Goal: Task Accomplishment & Management: Use online tool/utility

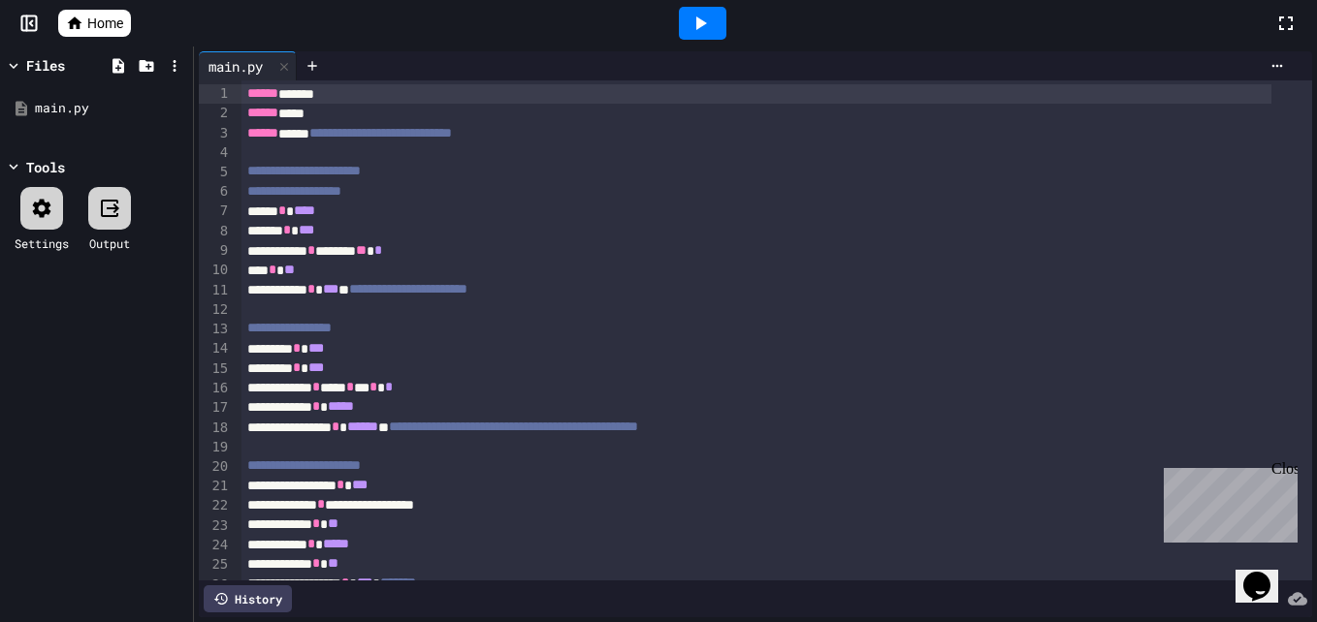
click at [94, 20] on span "Home" at bounding box center [105, 23] width 36 height 19
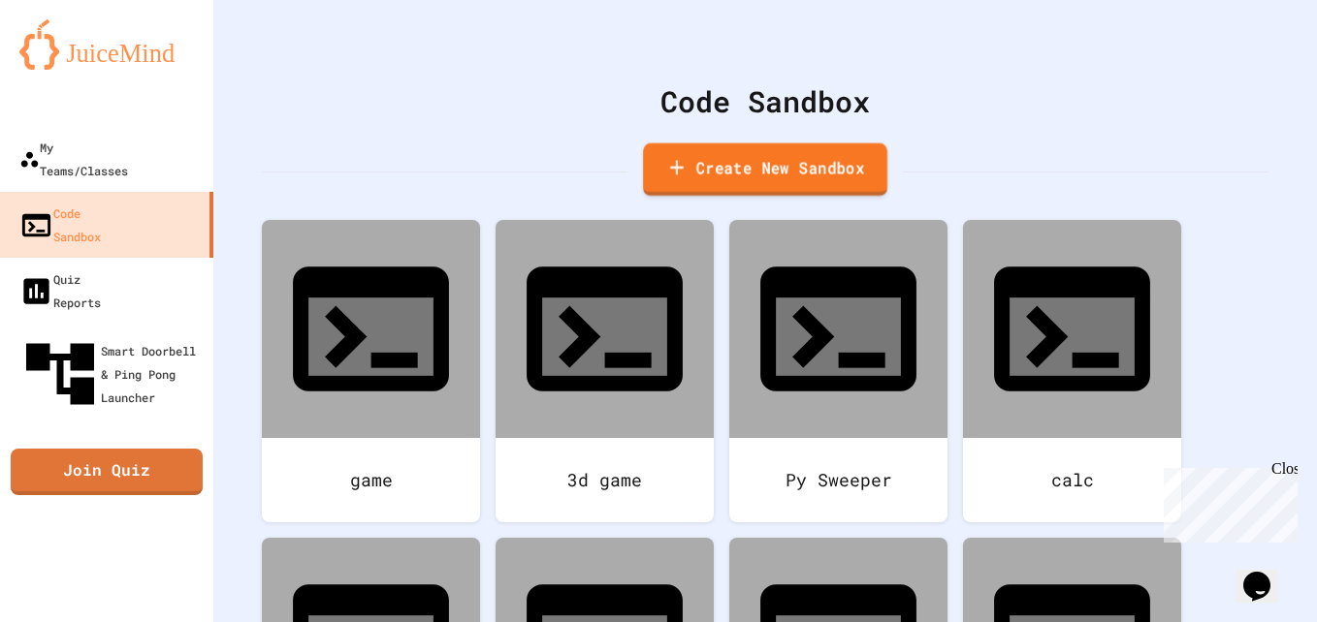
click at [751, 177] on link "Create New Sandbox" at bounding box center [765, 169] width 244 height 53
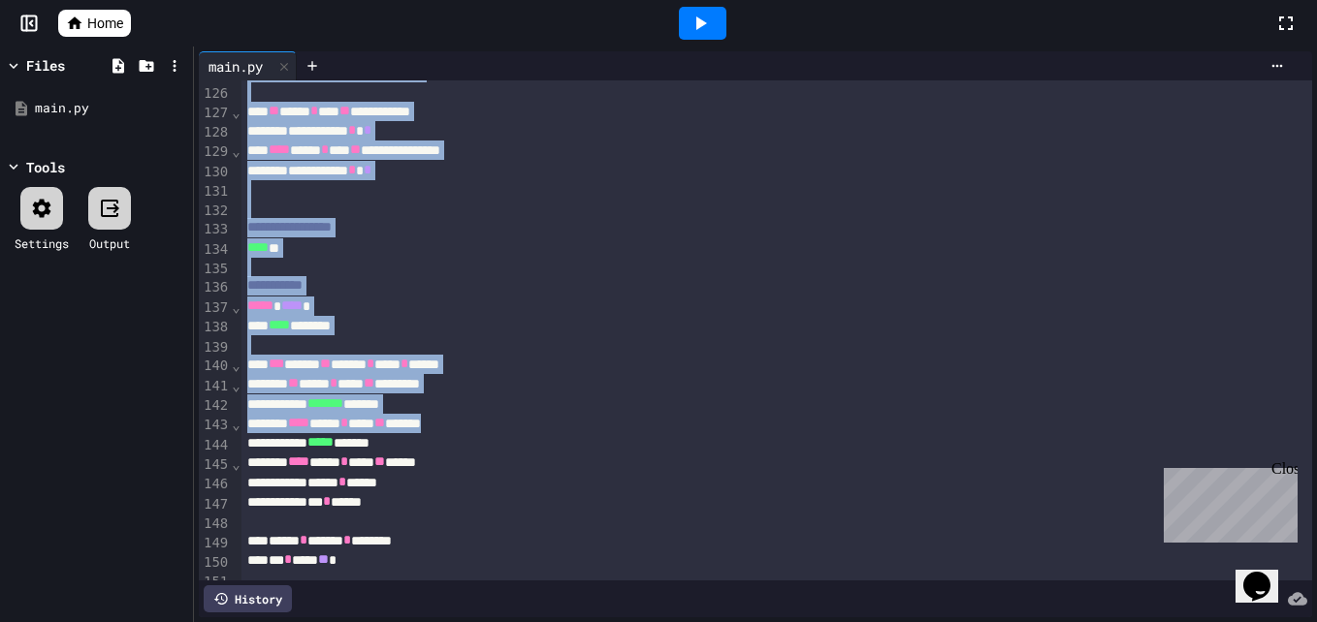
scroll to position [2551, 0]
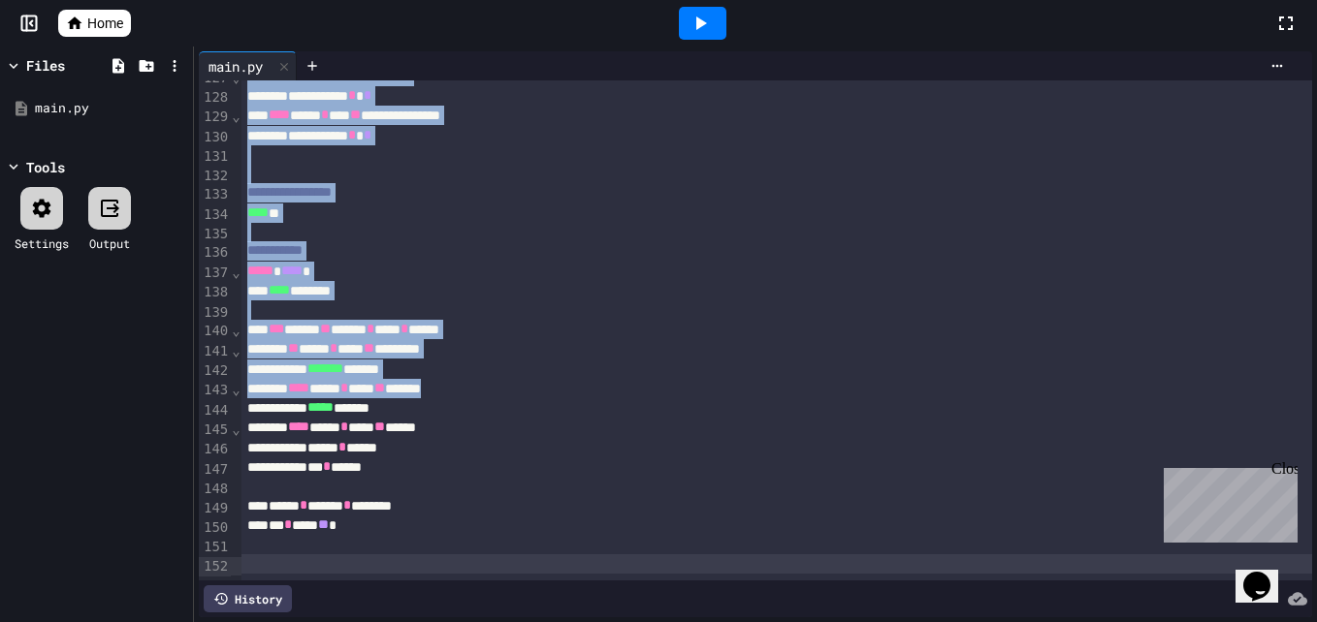
drag, startPoint x: 242, startPoint y: 95, endPoint x: 563, endPoint y: 672, distance: 660.2
click at [563, 622] on html "**********" at bounding box center [658, 311] width 1317 height 622
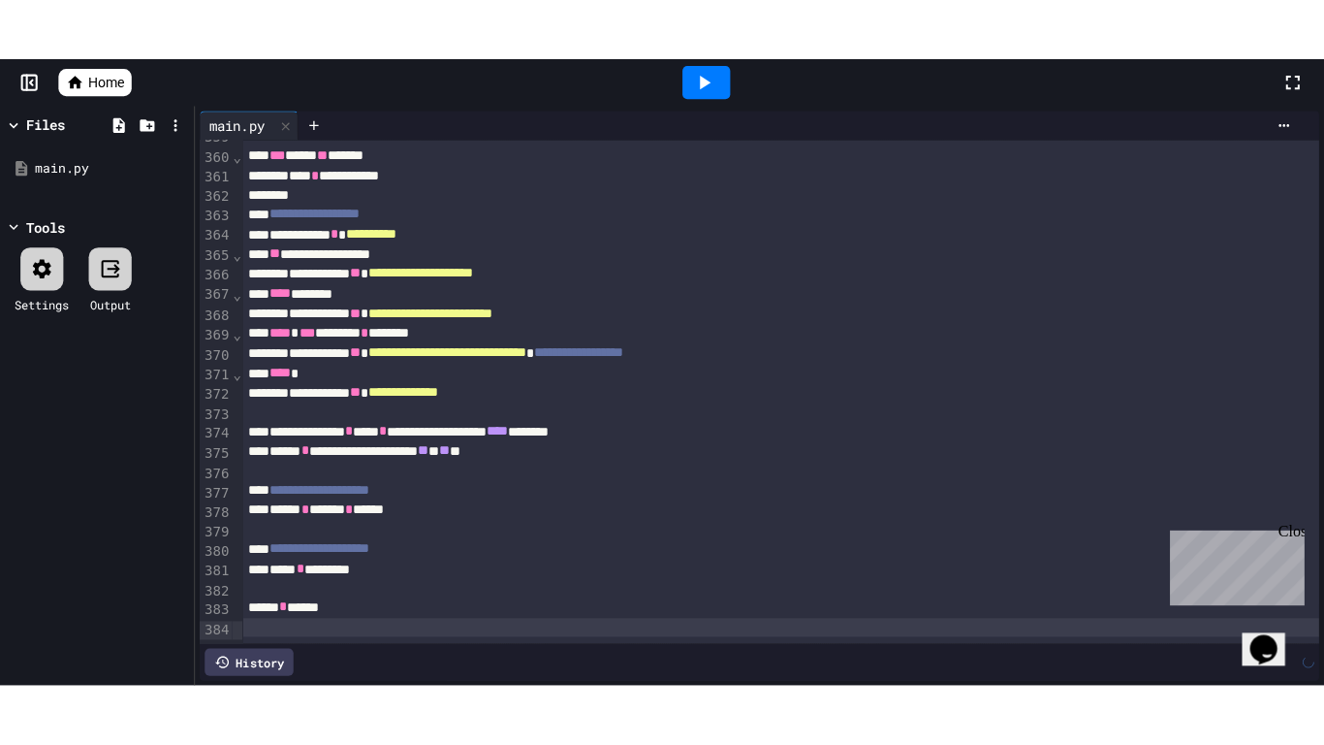
scroll to position [6859, 0]
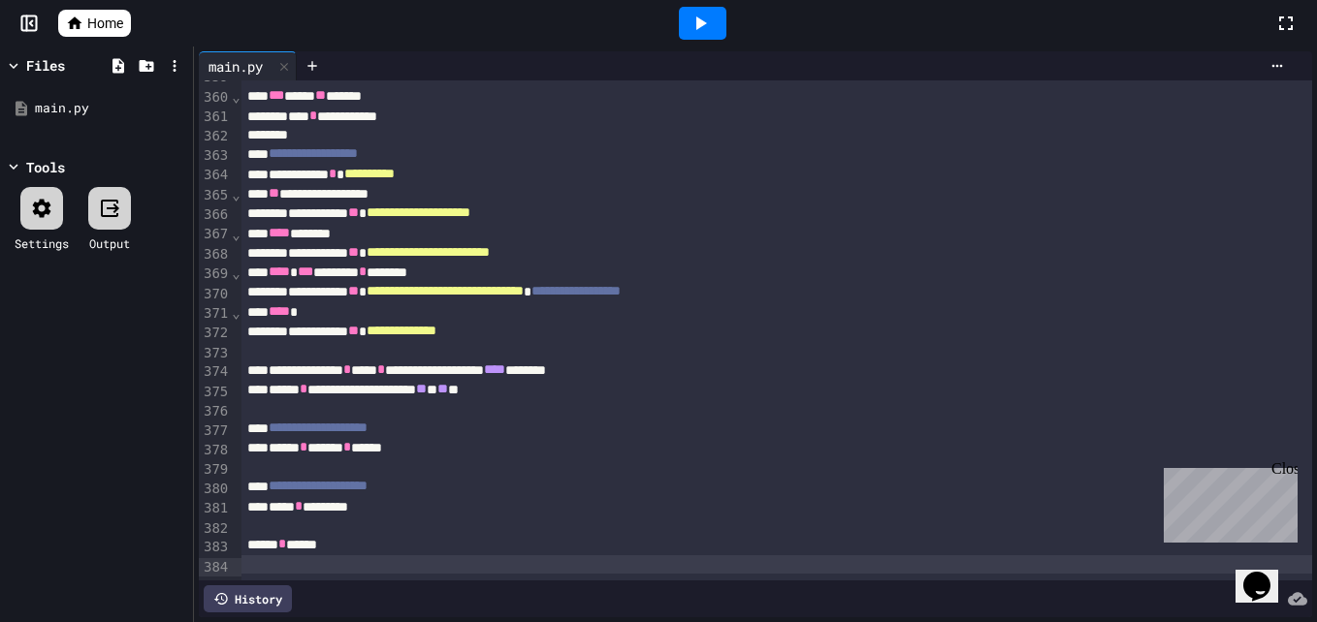
click at [701, 20] on icon at bounding box center [701, 23] width 11 height 14
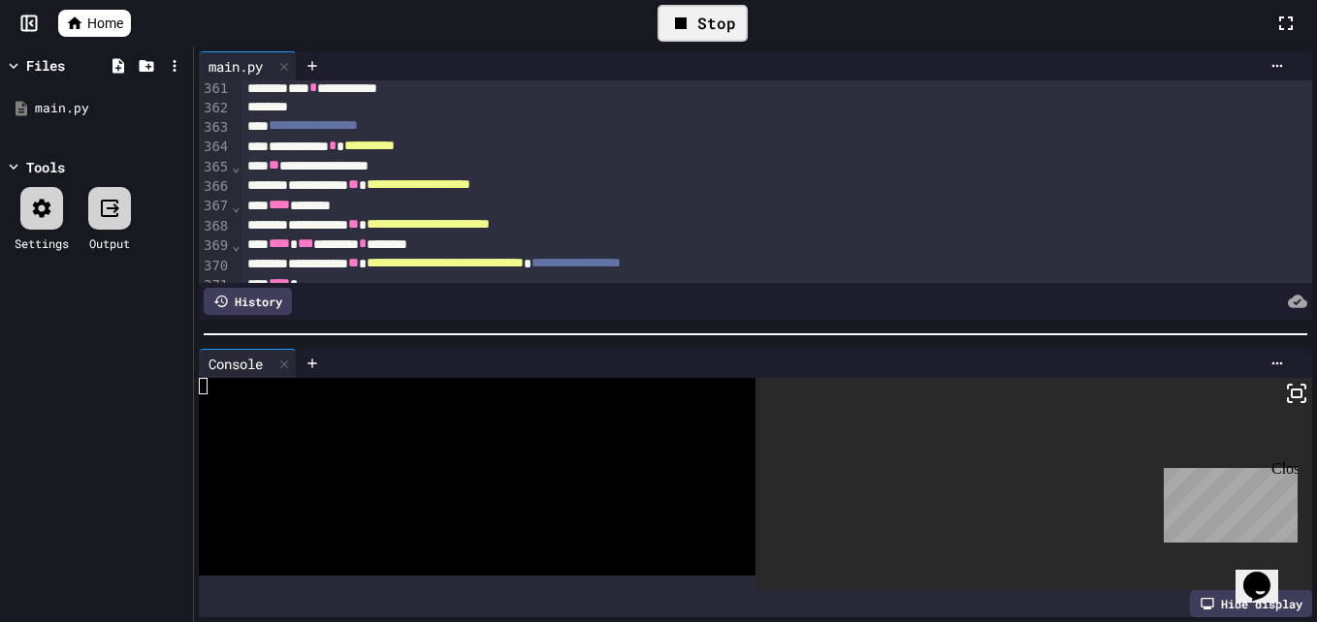
click at [1288, 471] on div "Close" at bounding box center [1283, 473] width 24 height 24
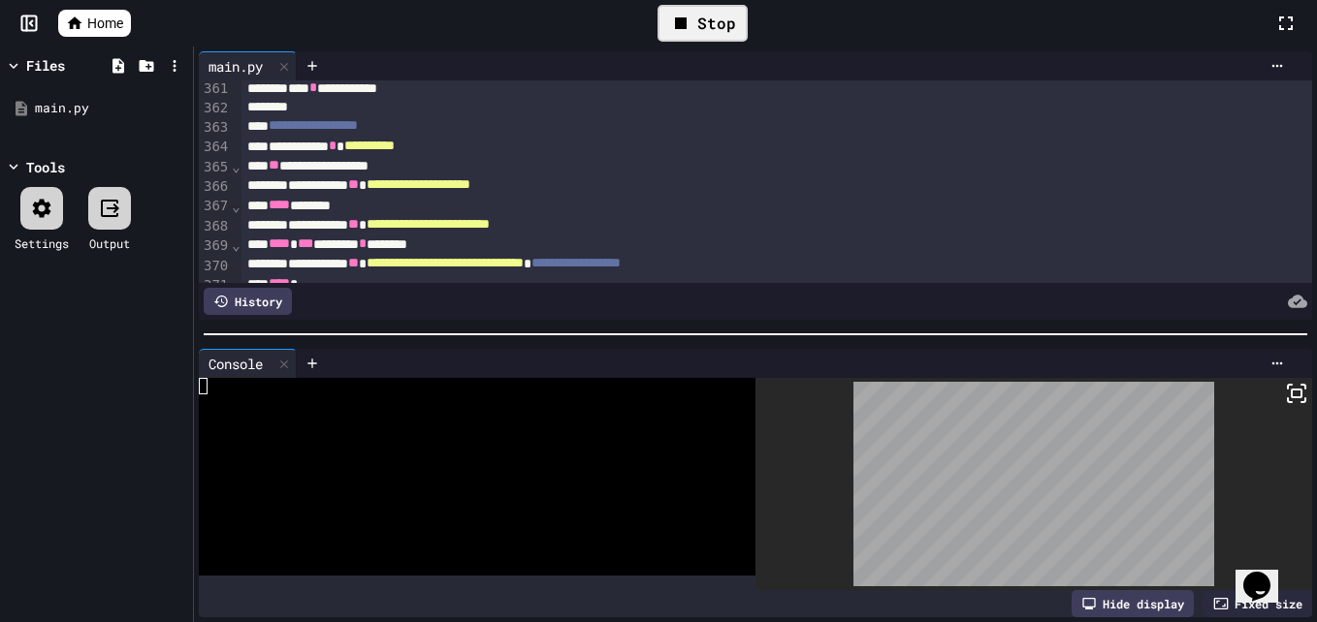
click at [1285, 382] on icon at bounding box center [1296, 393] width 23 height 23
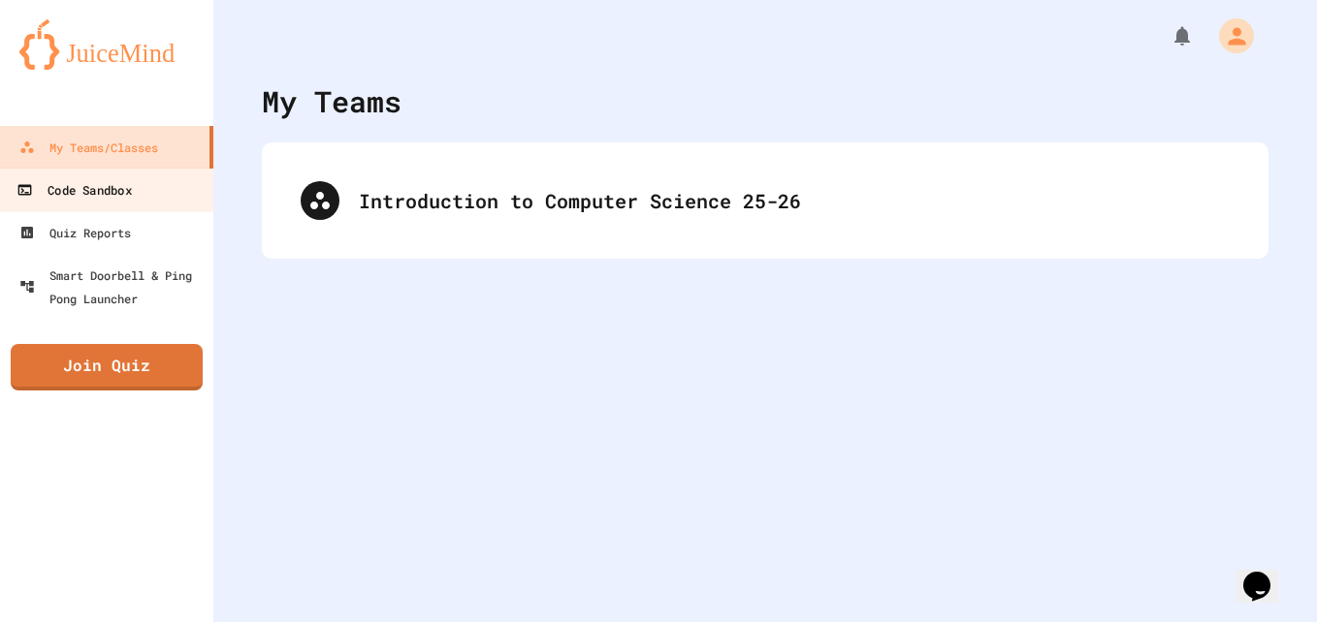
click at [166, 176] on link "Code Sandbox" at bounding box center [107, 190] width 220 height 44
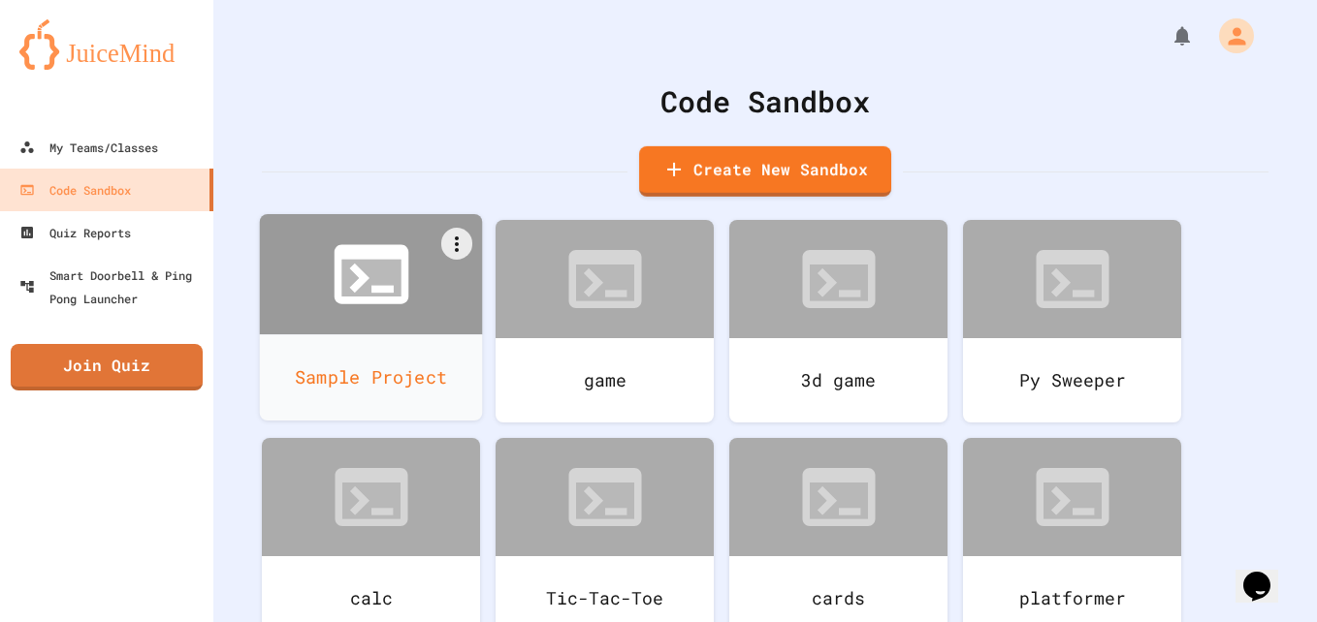
click at [367, 311] on icon at bounding box center [371, 274] width 89 height 89
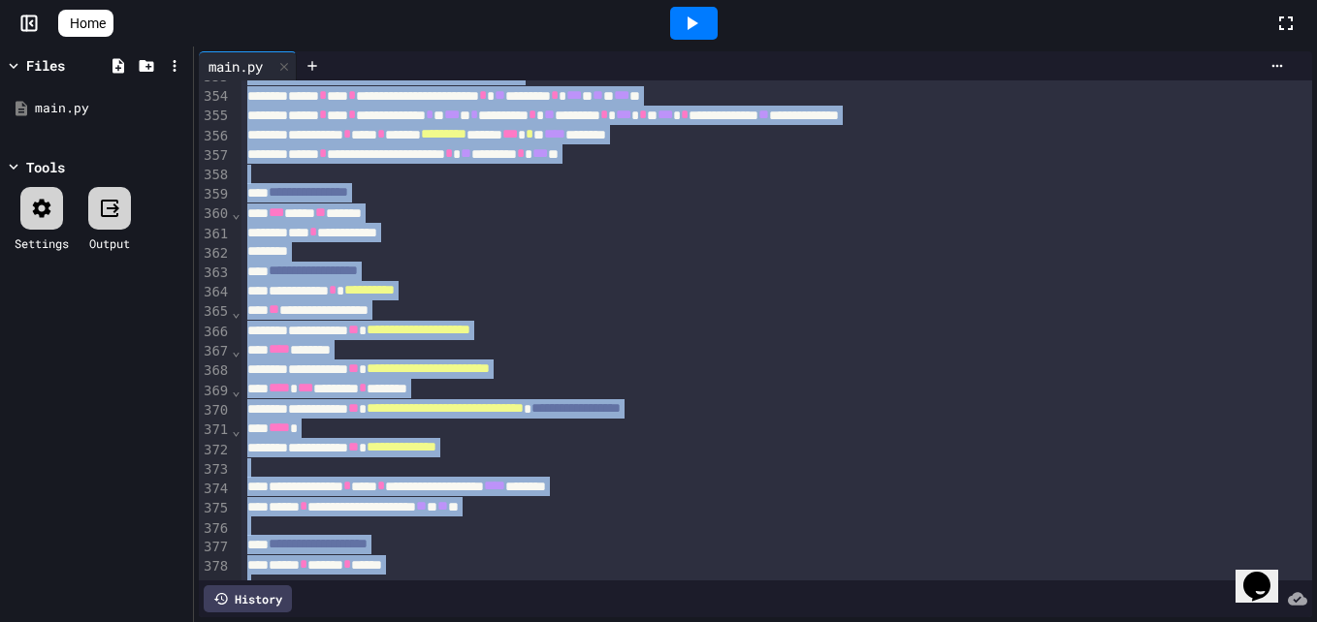
scroll to position [7055, 0]
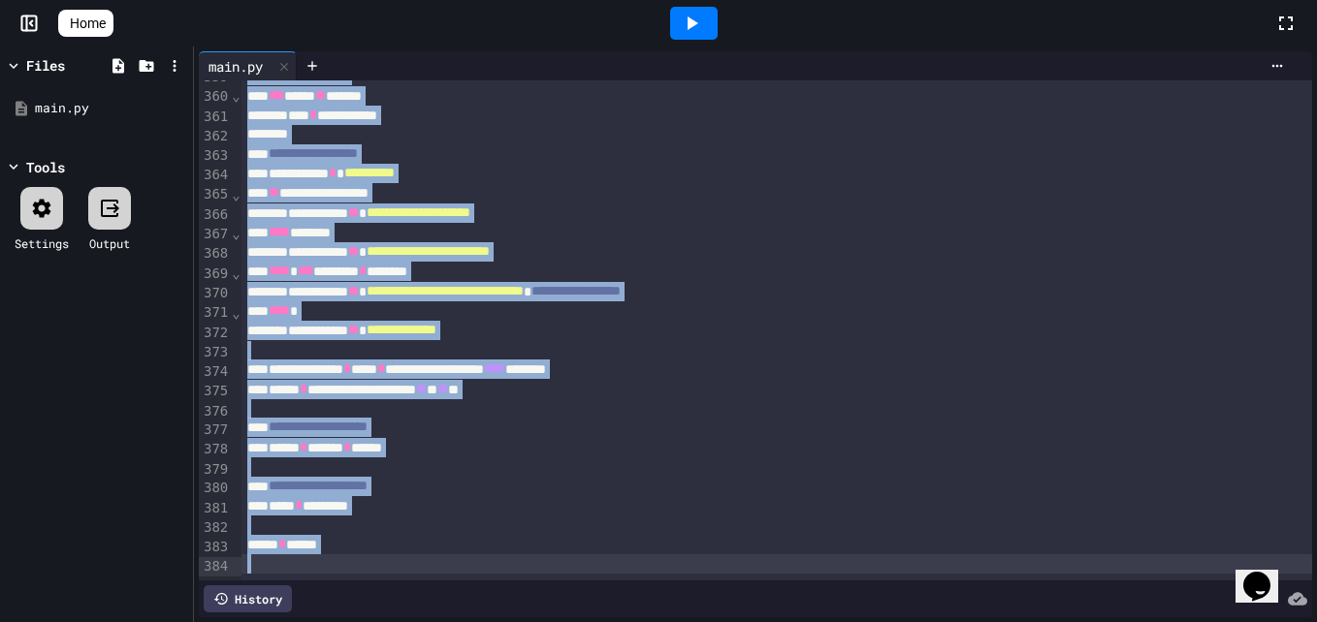
drag, startPoint x: 240, startPoint y: 95, endPoint x: 554, endPoint y: 672, distance: 656.4
click at [554, 622] on html "**********" at bounding box center [658, 311] width 1317 height 622
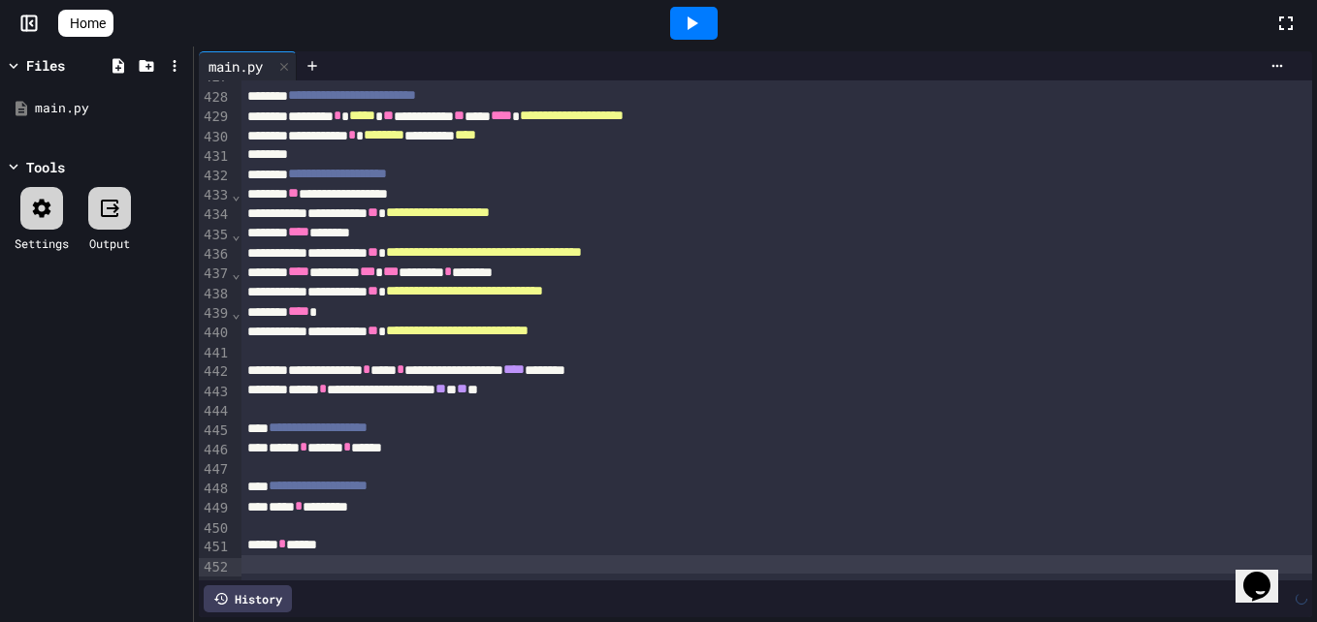
scroll to position [8152, 0]
click at [687, 27] on div at bounding box center [694, 23] width 48 height 33
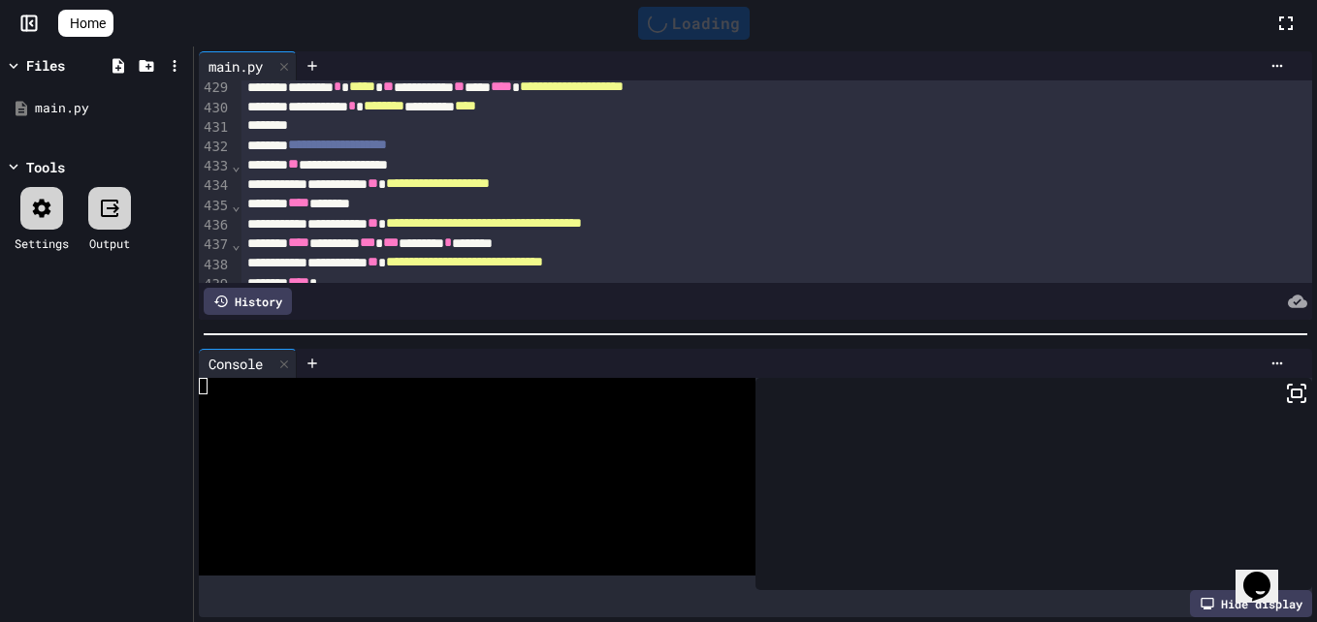
scroll to position [0, 0]
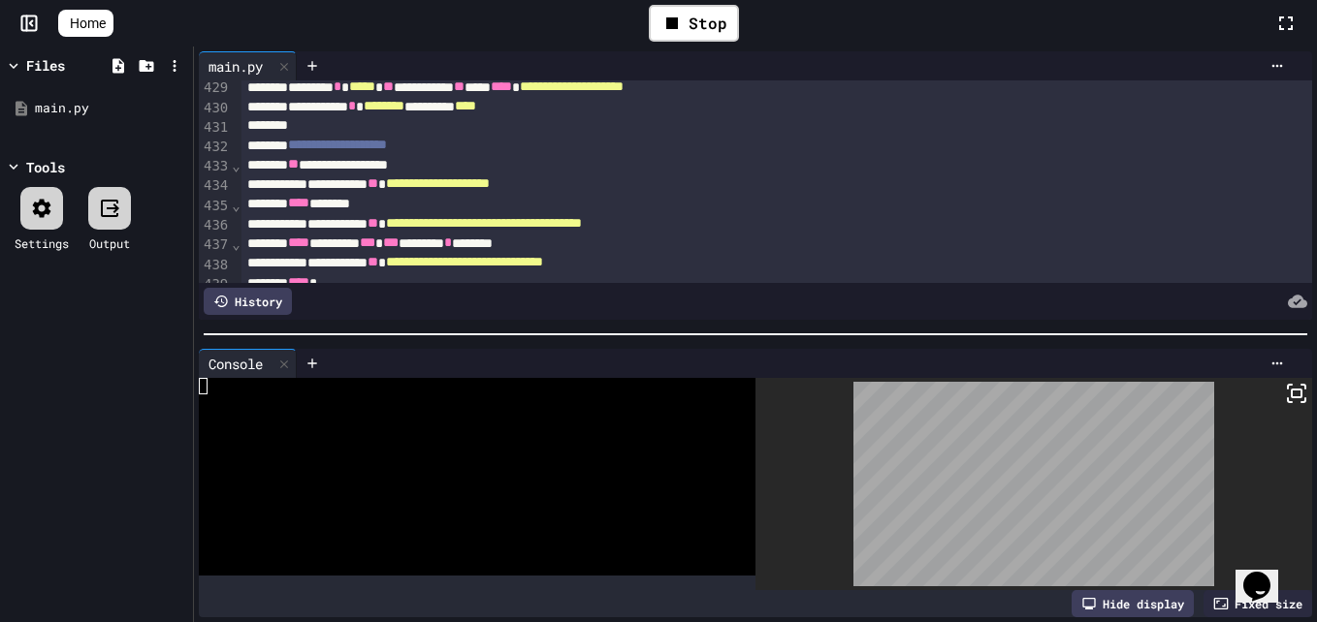
click at [1287, 393] on icon at bounding box center [1296, 393] width 23 height 23
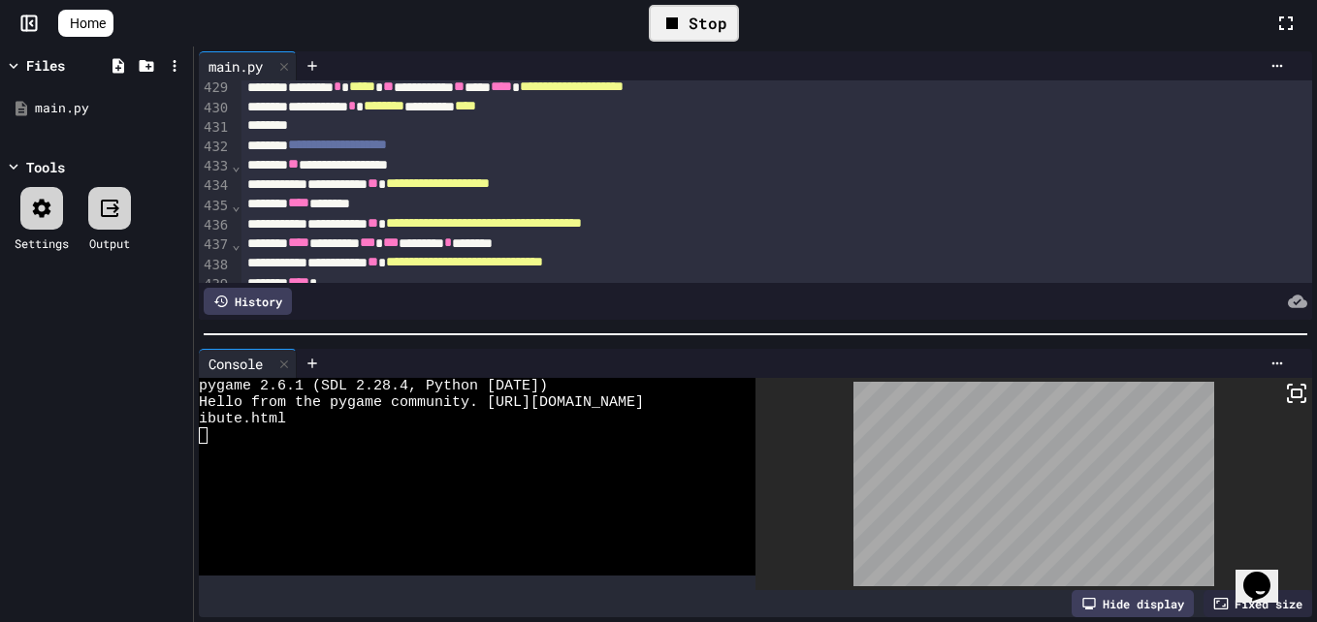
click at [710, 16] on div "Stop" at bounding box center [694, 23] width 90 height 37
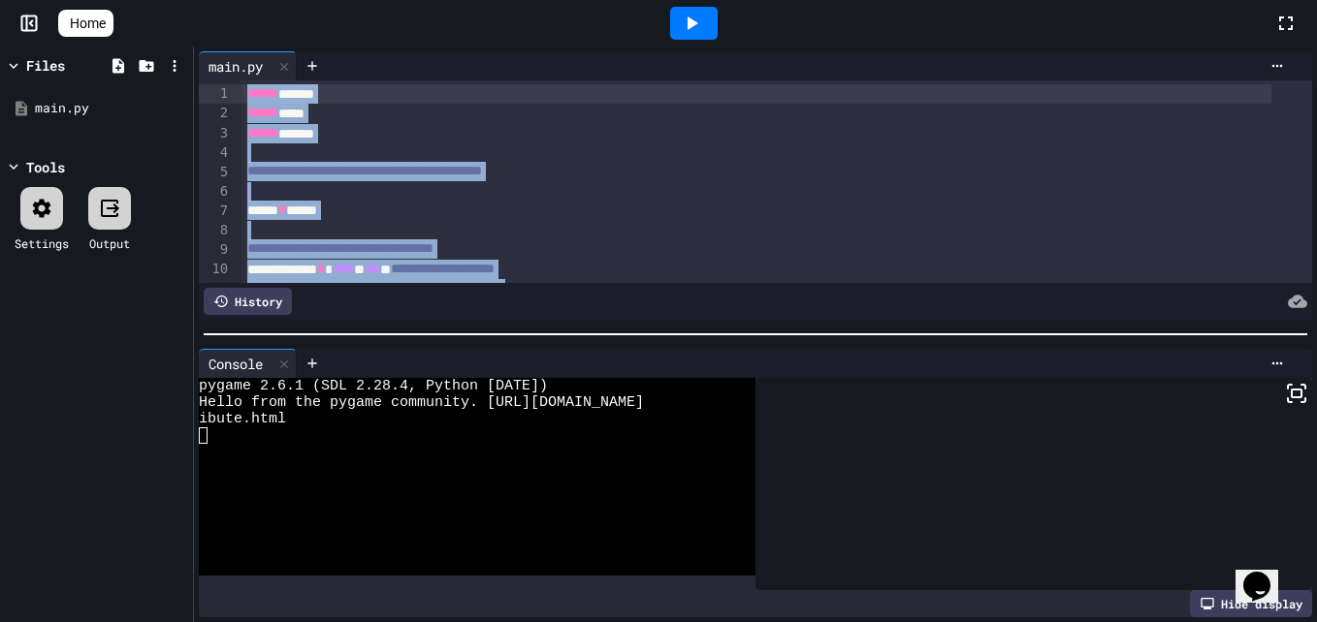
drag, startPoint x: 369, startPoint y: 250, endPoint x: 365, endPoint y: -72, distance: 321.9
click at [365, 0] on html "**********" at bounding box center [658, 311] width 1317 height 622
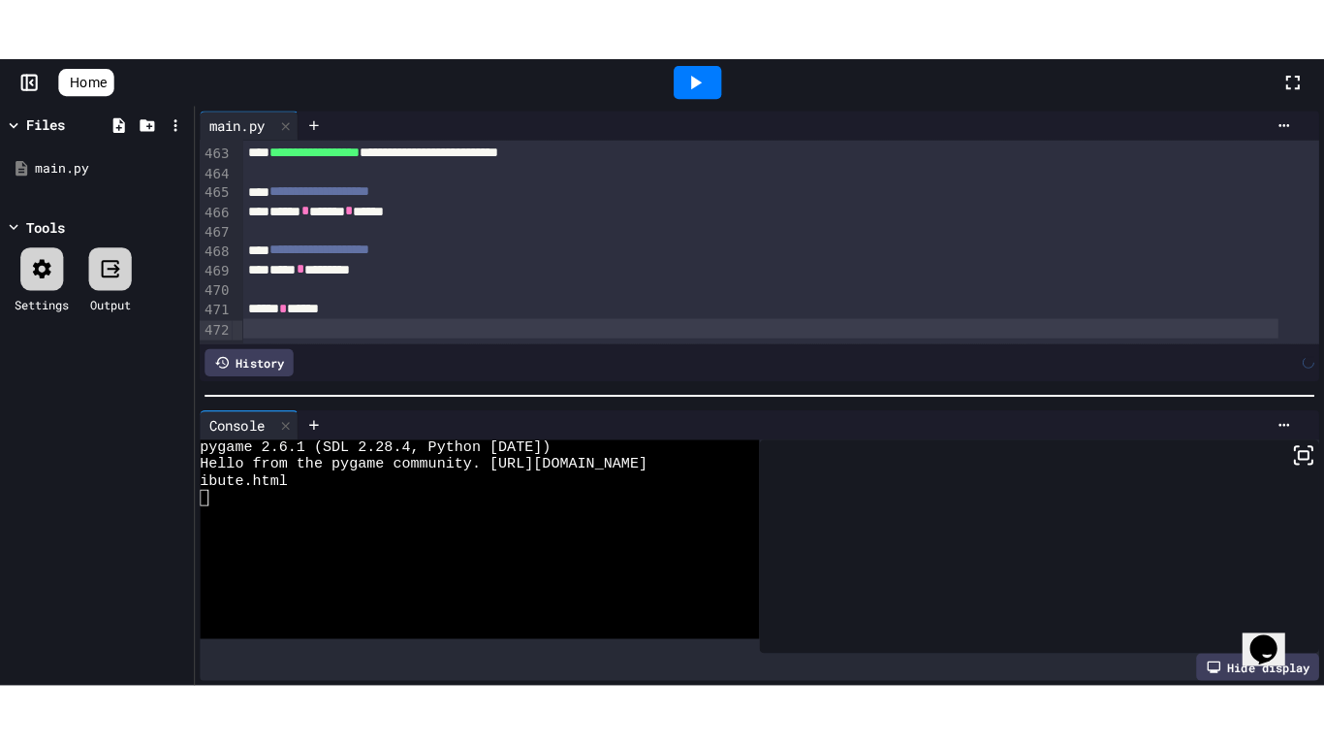
scroll to position [8814, 0]
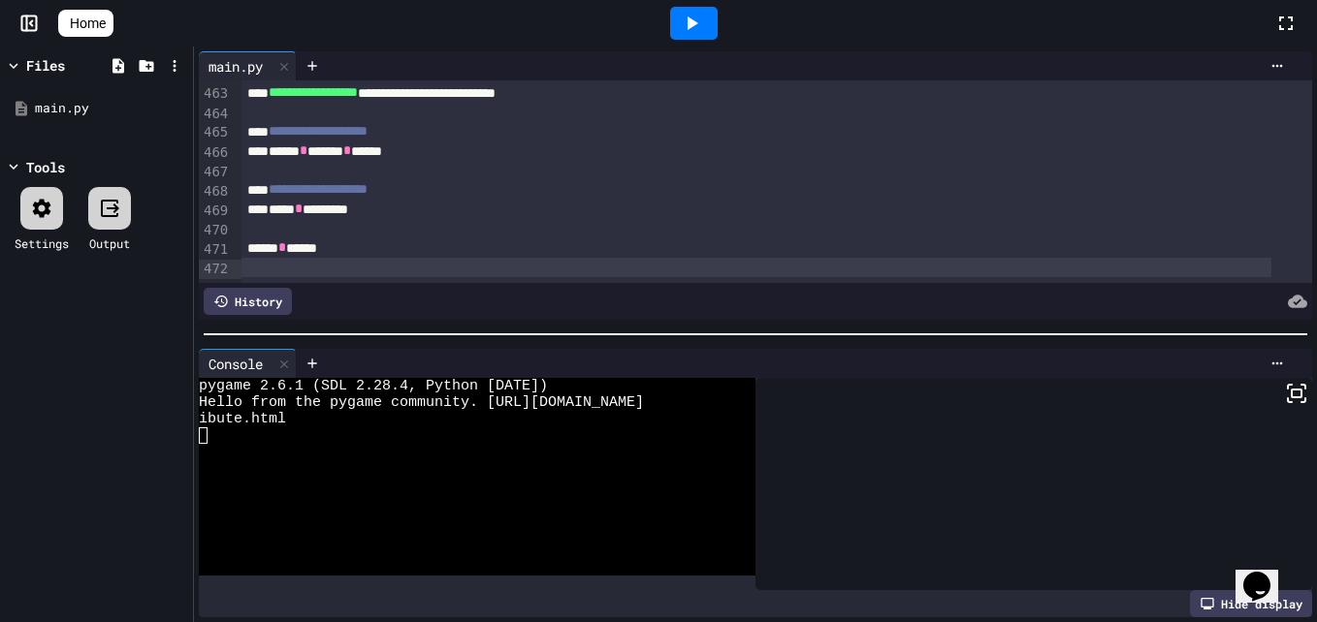
click at [690, 20] on icon at bounding box center [691, 23] width 23 height 23
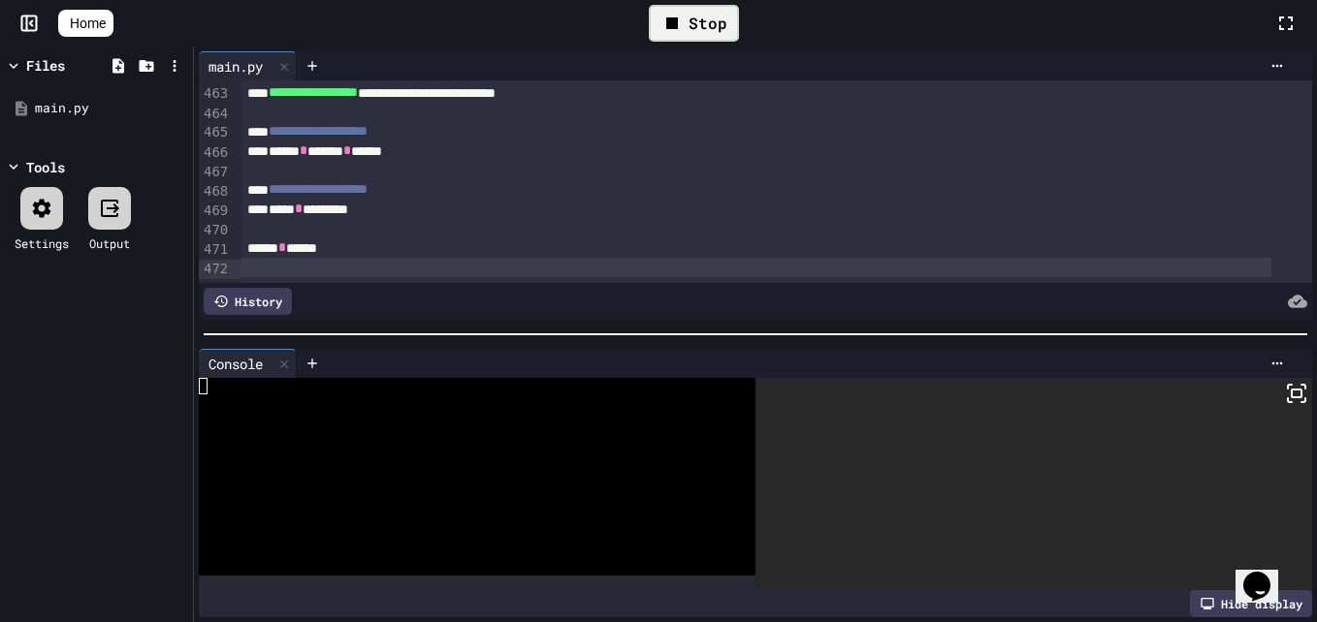
click at [1285, 384] on icon at bounding box center [1296, 393] width 23 height 23
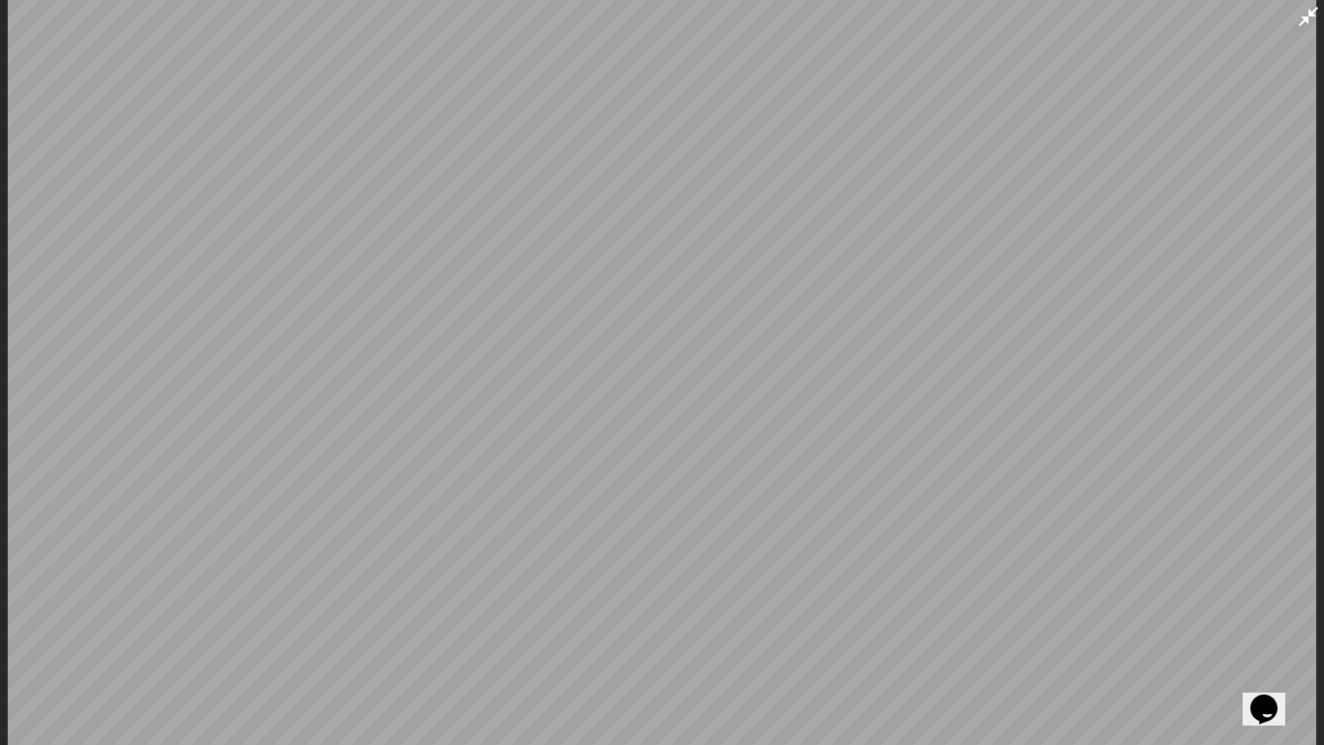
click at [0, 367] on div at bounding box center [662, 372] width 1324 height 745
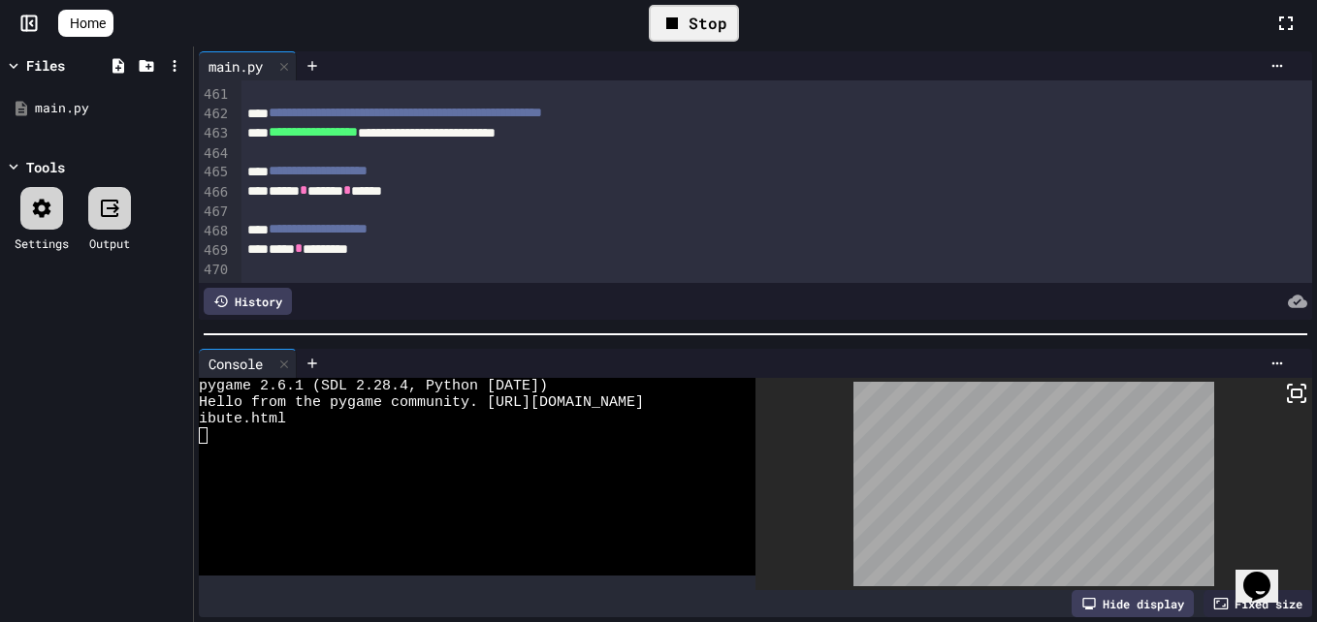
click at [706, 15] on div "Stop" at bounding box center [694, 23] width 90 height 37
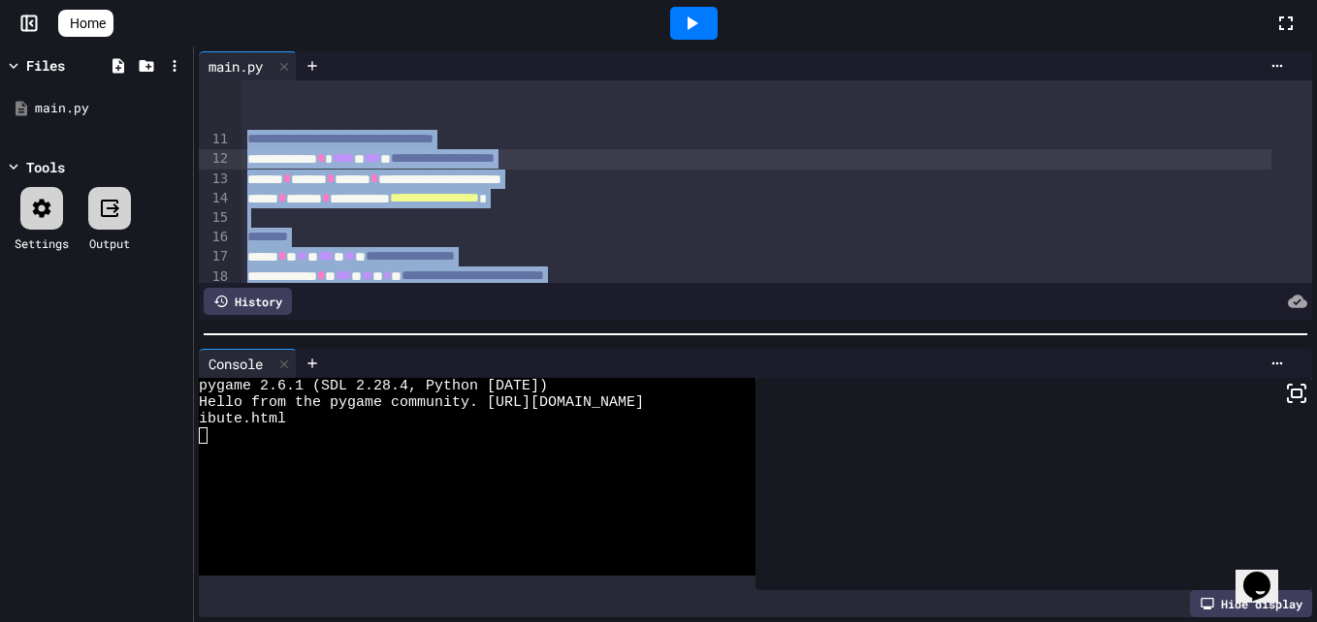
scroll to position [0, 0]
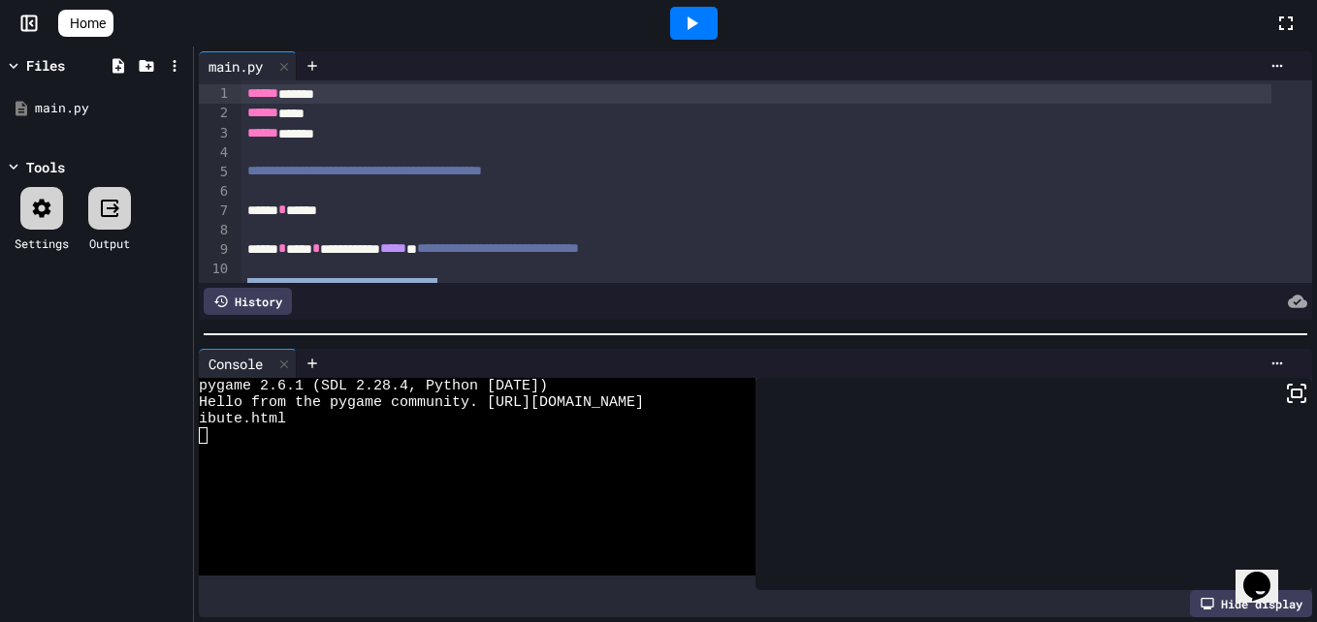
drag, startPoint x: 279, startPoint y: 243, endPoint x: 333, endPoint y: -72, distance: 319.6
click at [333, 0] on html "**********" at bounding box center [658, 311] width 1317 height 622
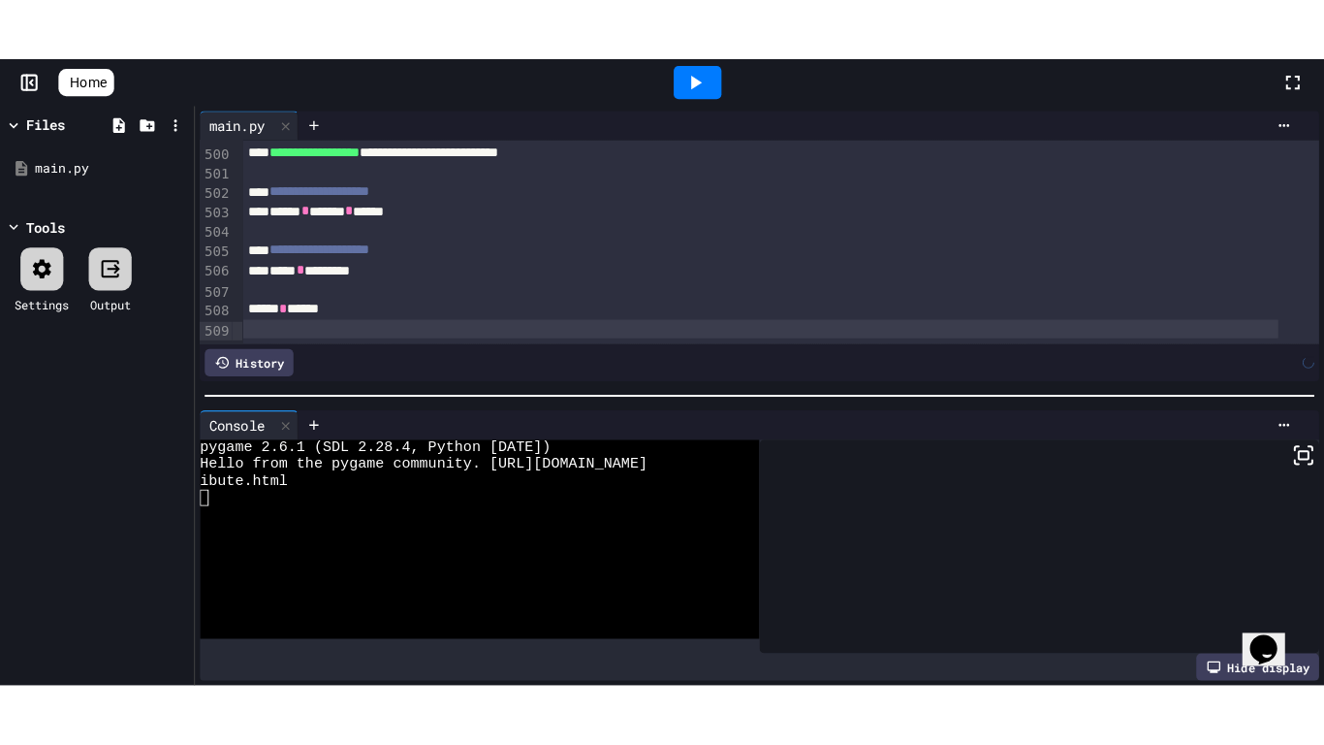
scroll to position [9515, 0]
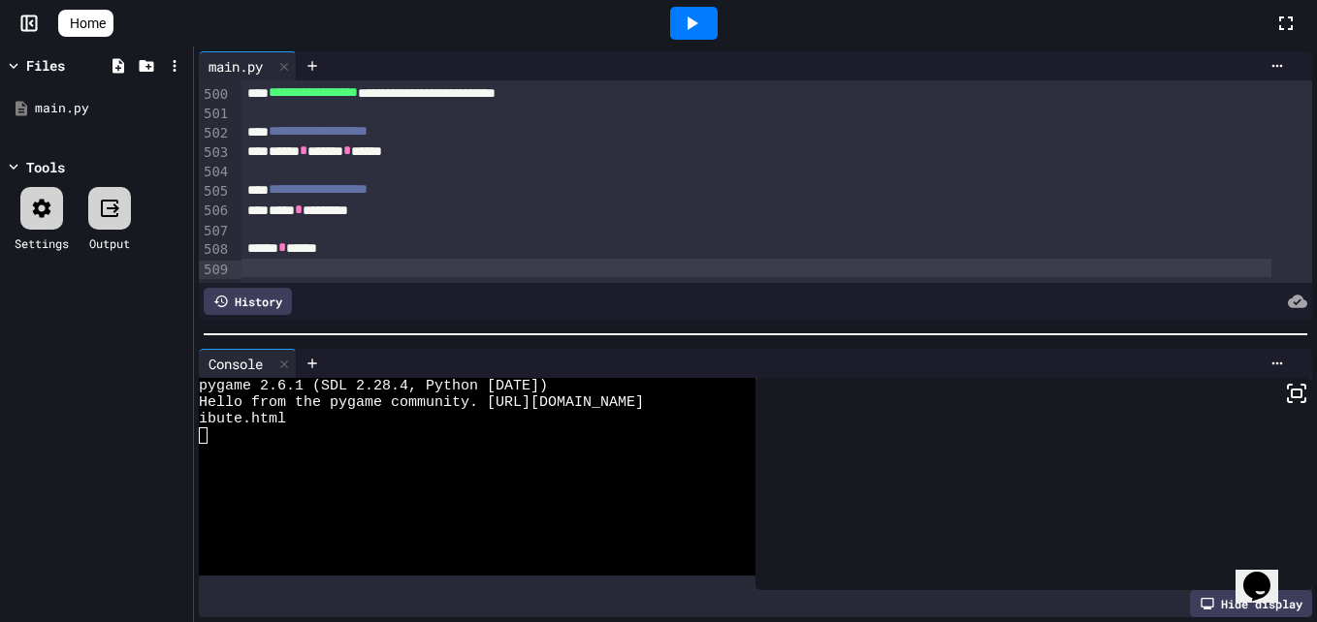
click at [703, 20] on icon at bounding box center [691, 23] width 23 height 23
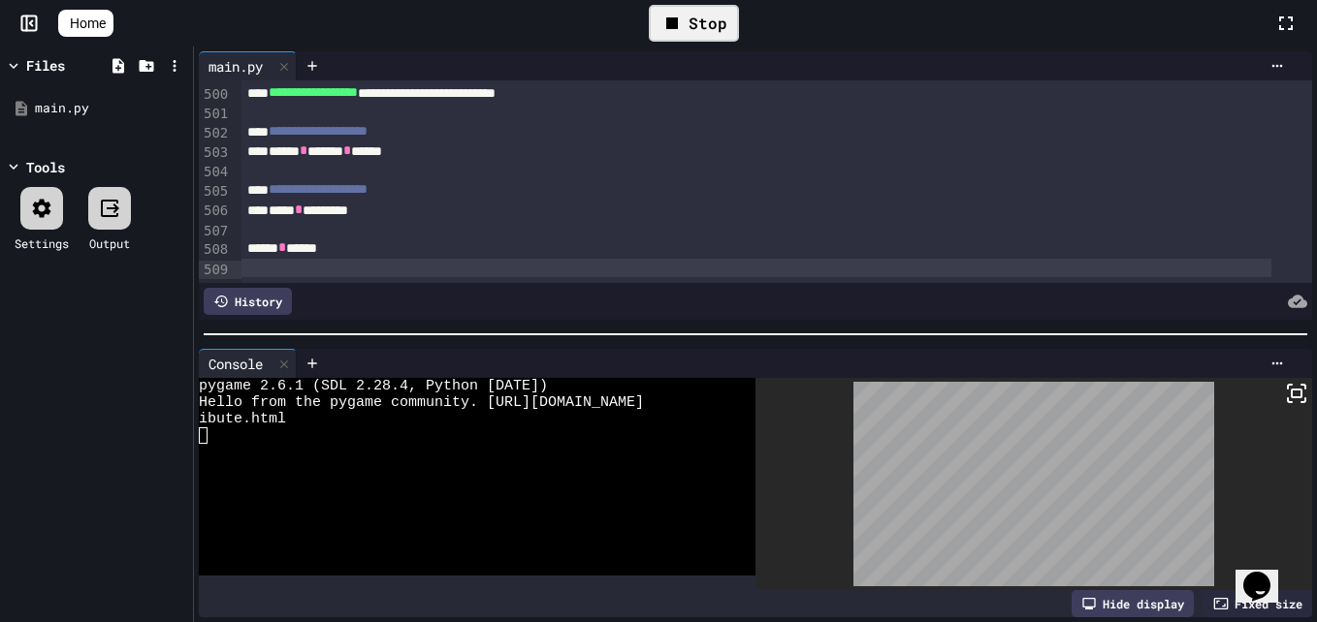
click at [1285, 396] on icon at bounding box center [1296, 393] width 23 height 23
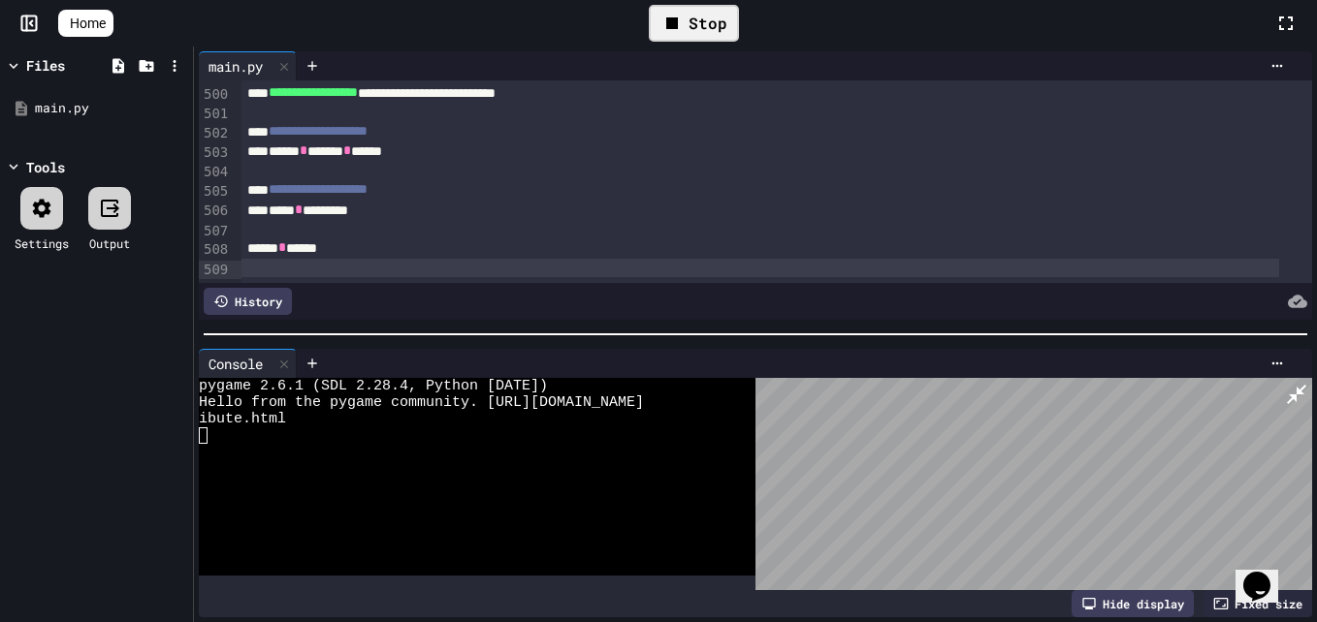
scroll to position [9454, 0]
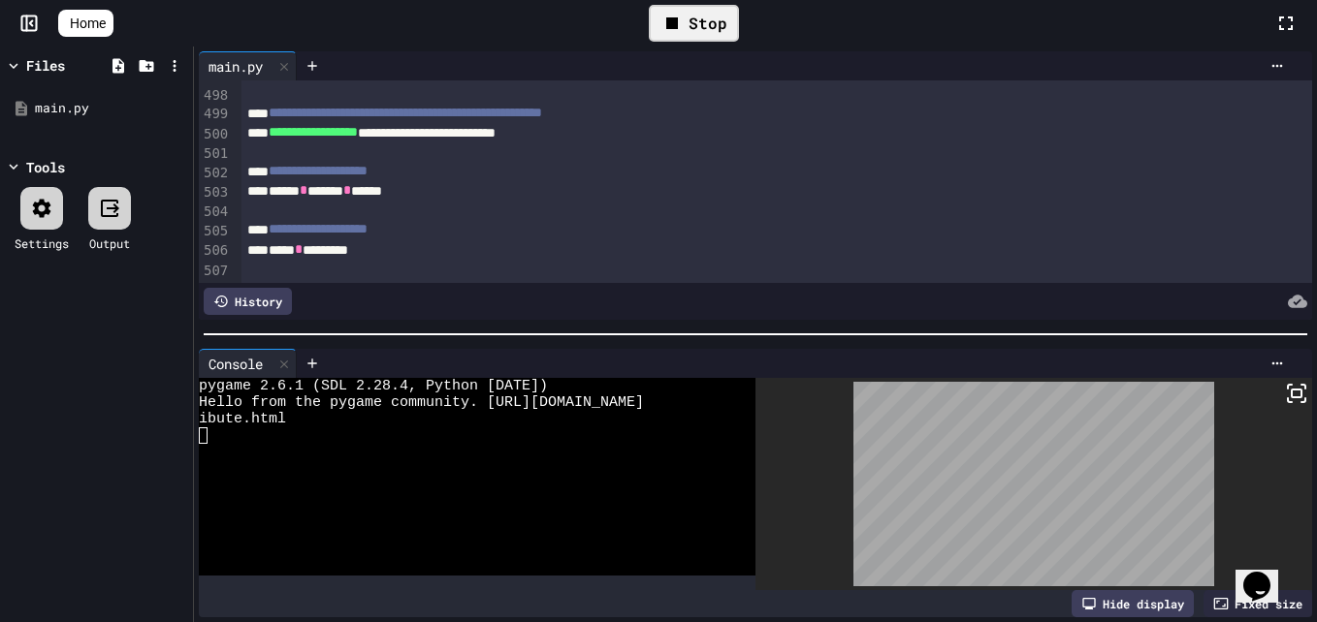
click at [671, 11] on div "Stop" at bounding box center [694, 23] width 90 height 37
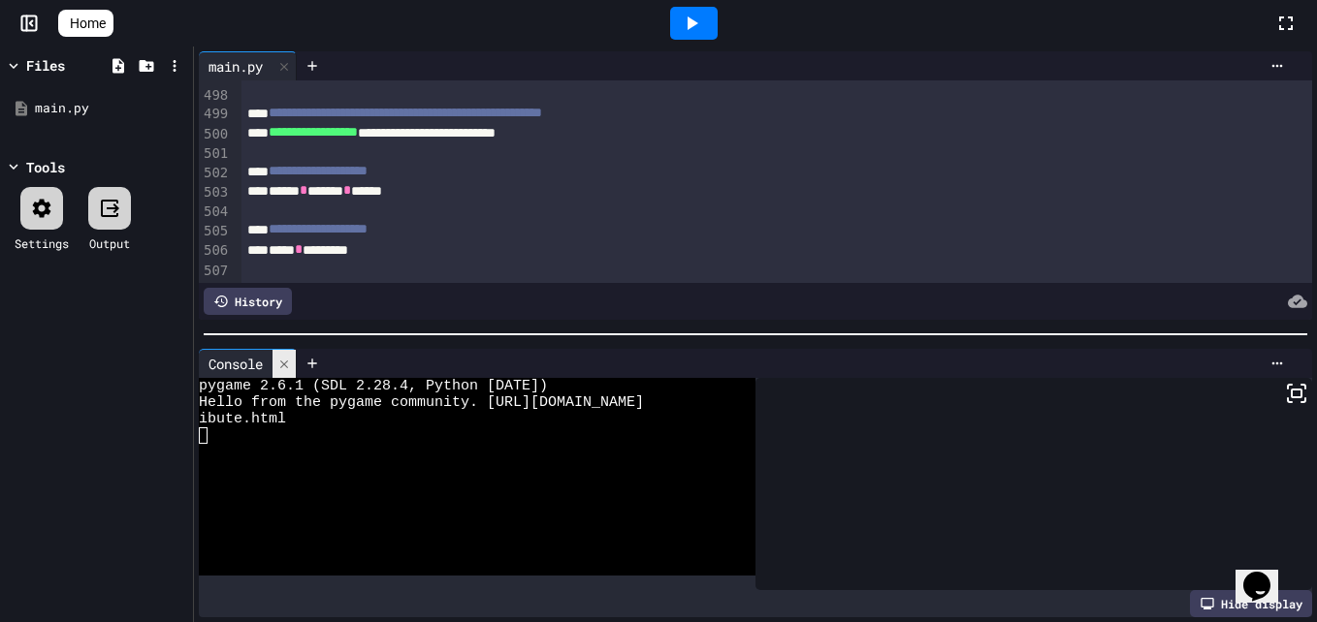
click at [281, 358] on icon at bounding box center [284, 365] width 14 height 14
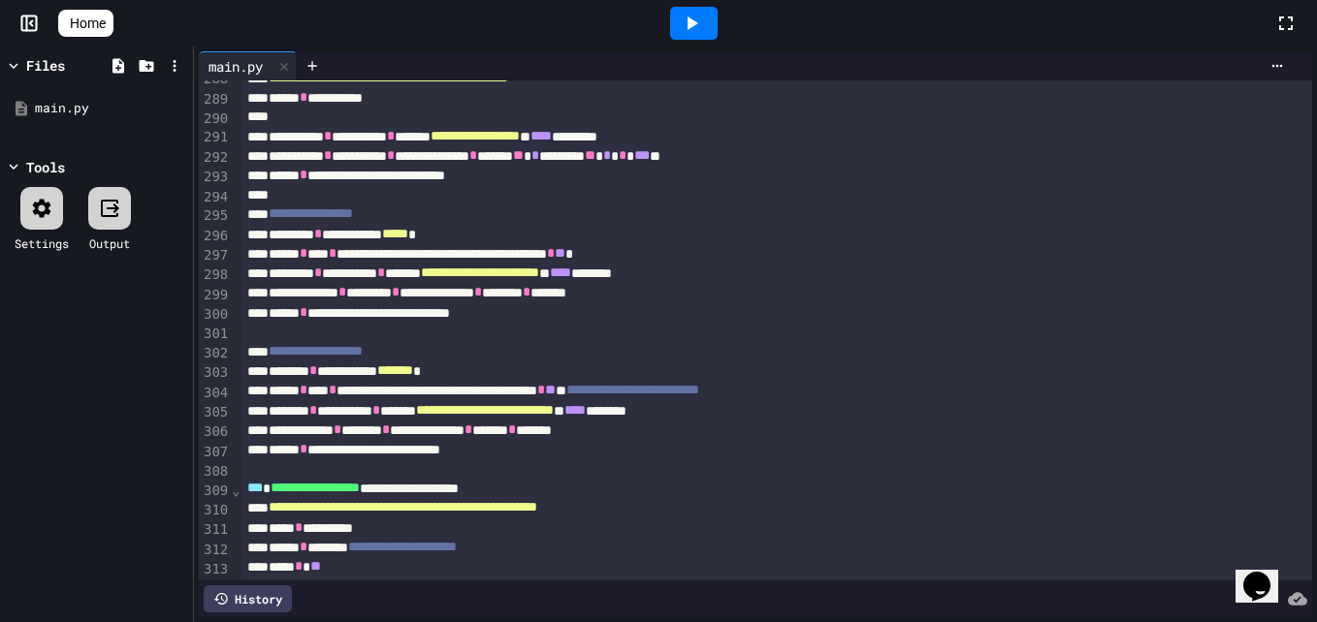
scroll to position [5620, 0]
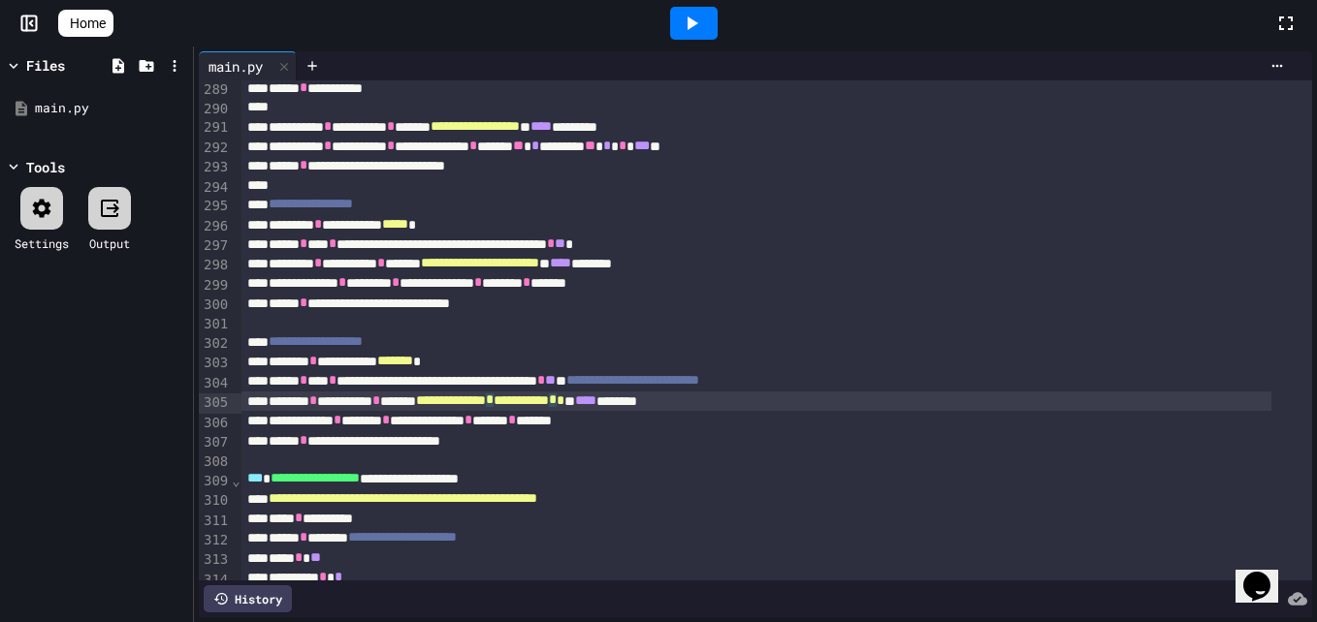
click at [684, 408] on div "**********" at bounding box center [756, 402] width 1030 height 20
click at [703, 28] on icon at bounding box center [691, 23] width 23 height 23
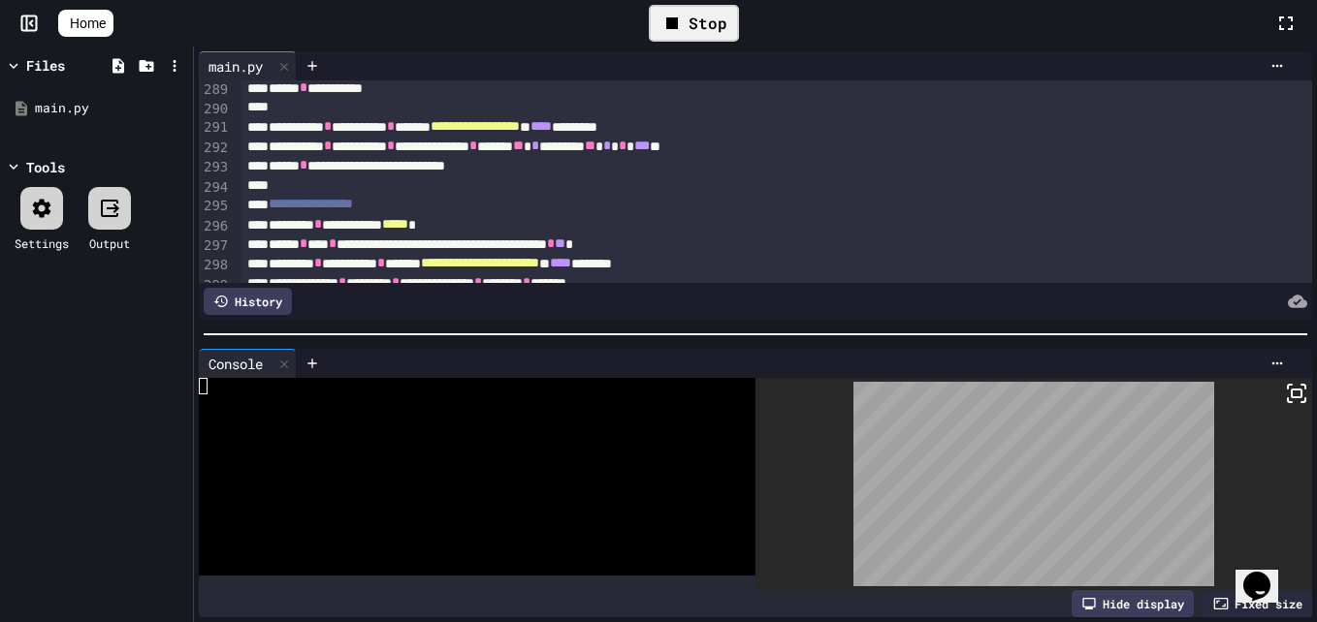
click at [1285, 382] on icon at bounding box center [1296, 393] width 23 height 23
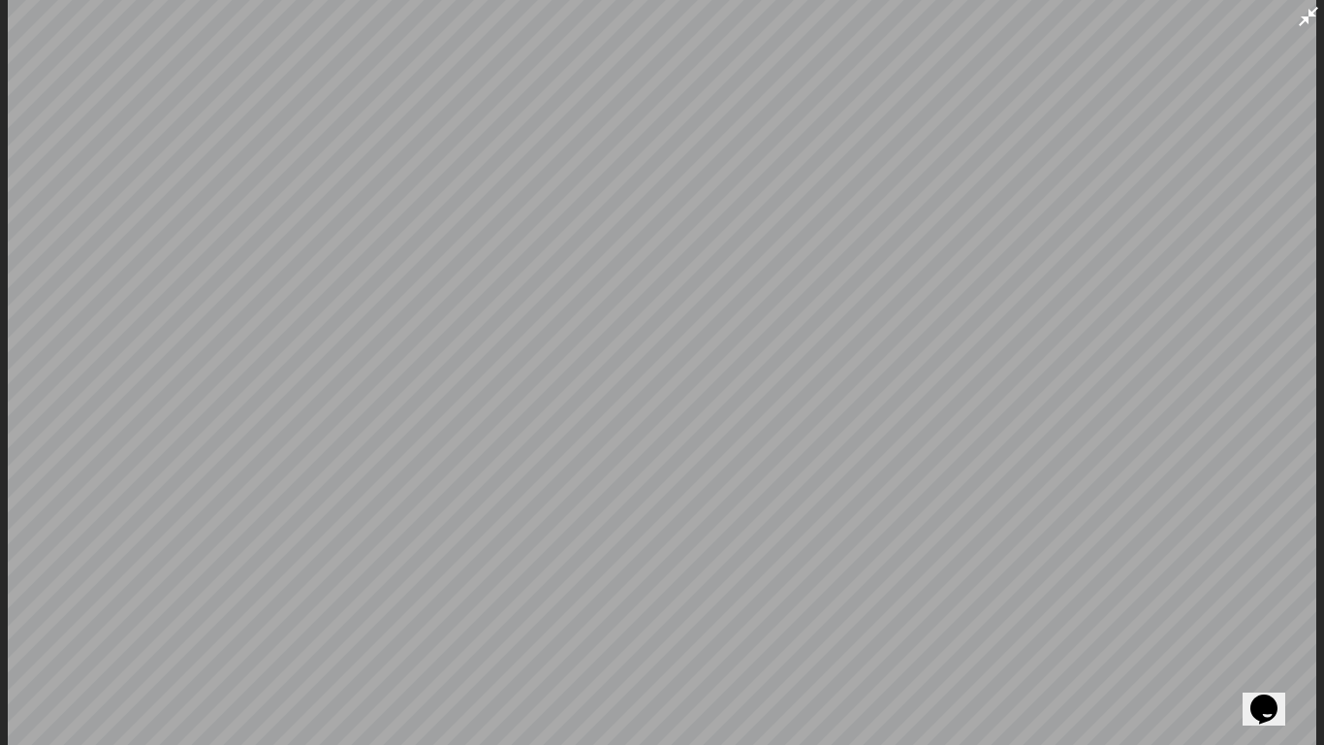
click at [0, 371] on div at bounding box center [662, 372] width 1324 height 745
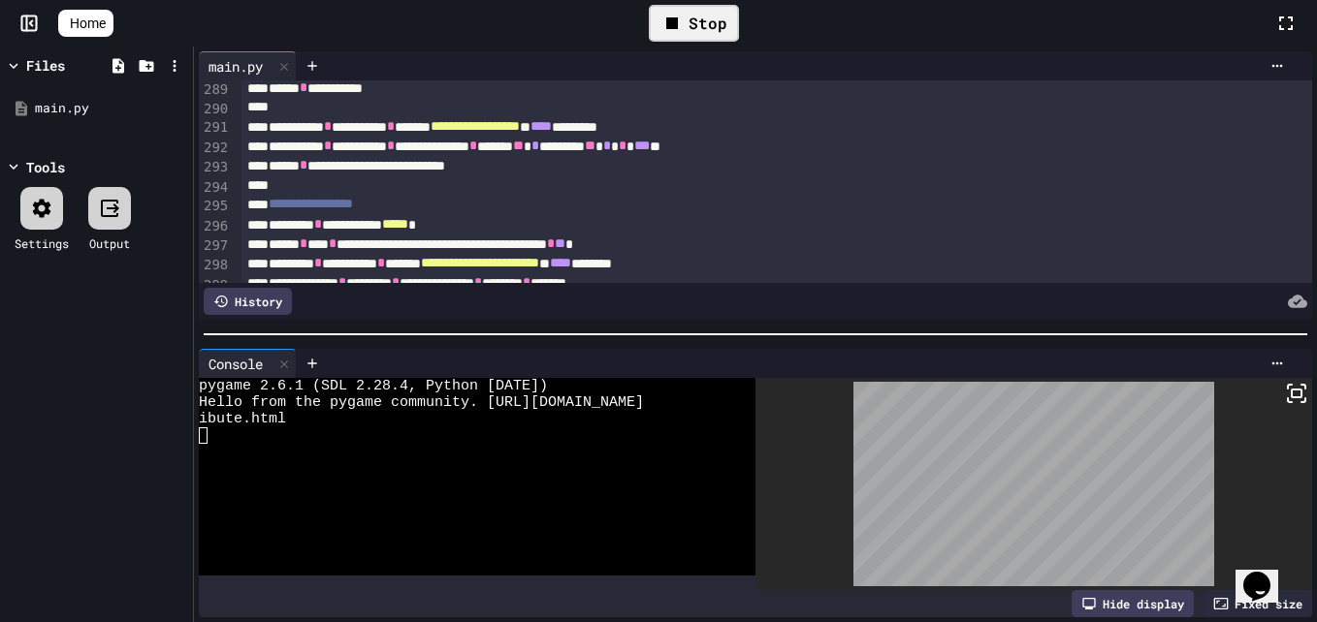
click at [712, 33] on div "Stop" at bounding box center [694, 23] width 90 height 37
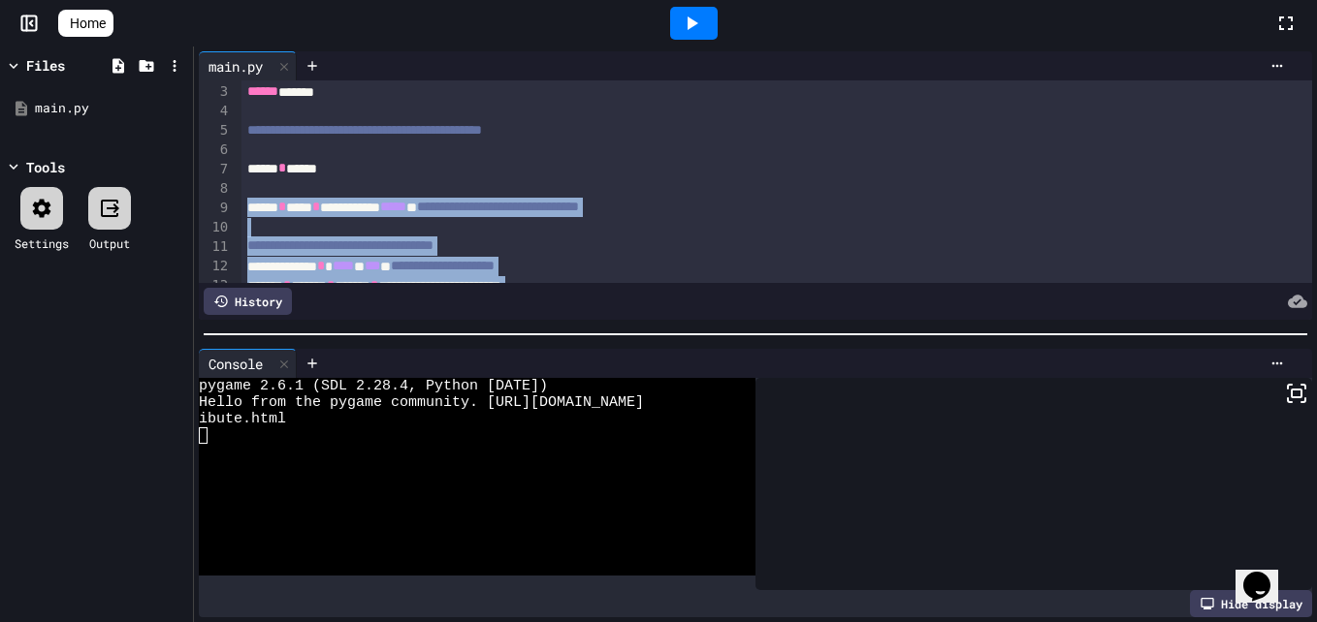
scroll to position [0, 0]
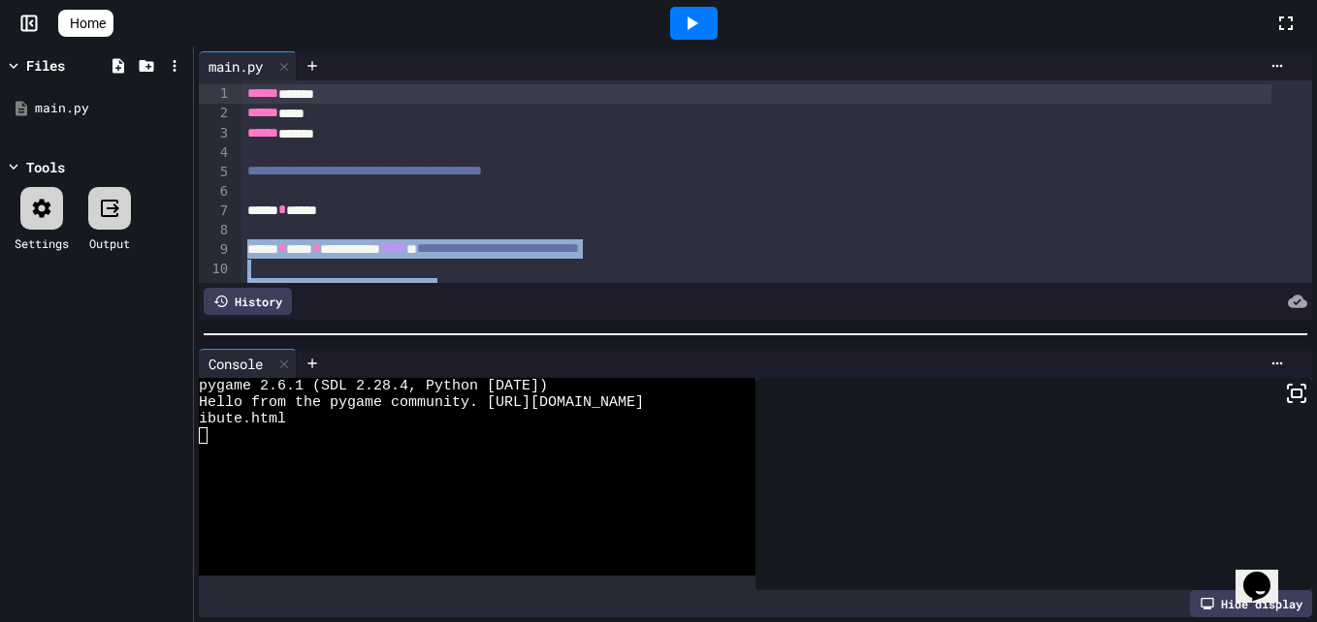
drag, startPoint x: 310, startPoint y: 251, endPoint x: 381, endPoint y: -72, distance: 330.5
click at [381, 0] on html "**********" at bounding box center [658, 311] width 1317 height 622
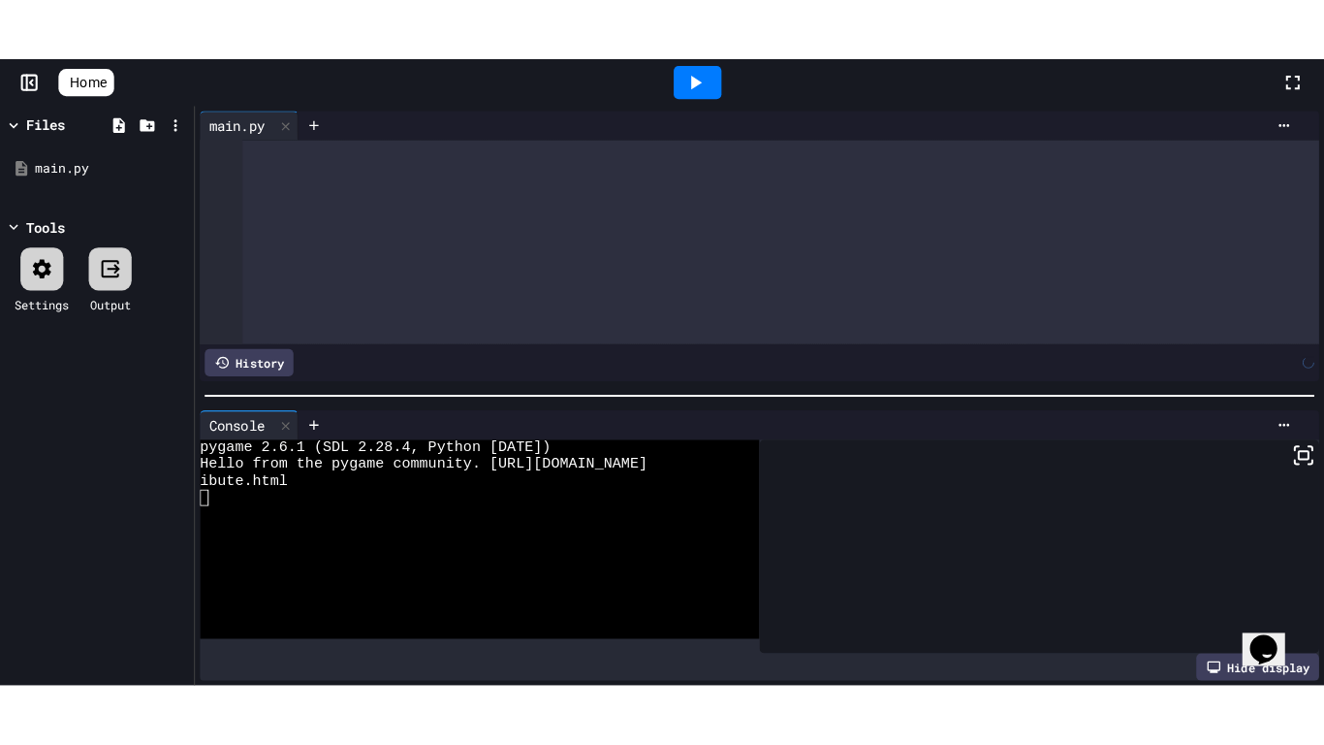
scroll to position [9611, 0]
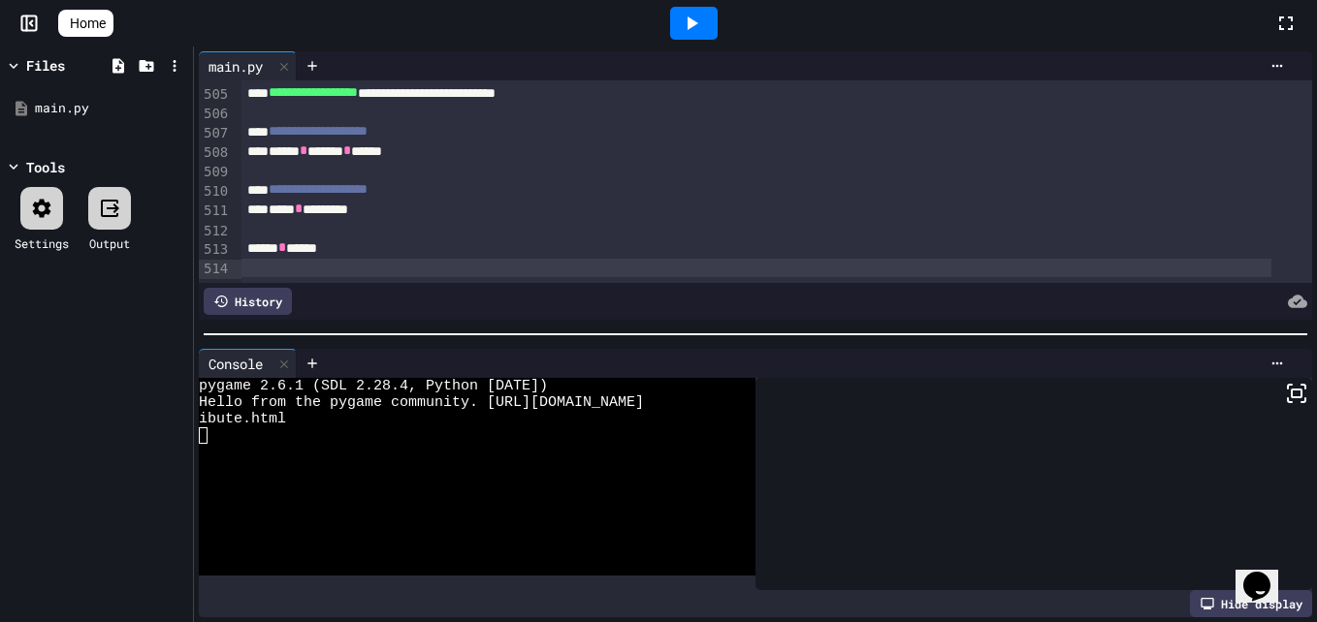
click at [701, 18] on icon at bounding box center [691, 23] width 23 height 23
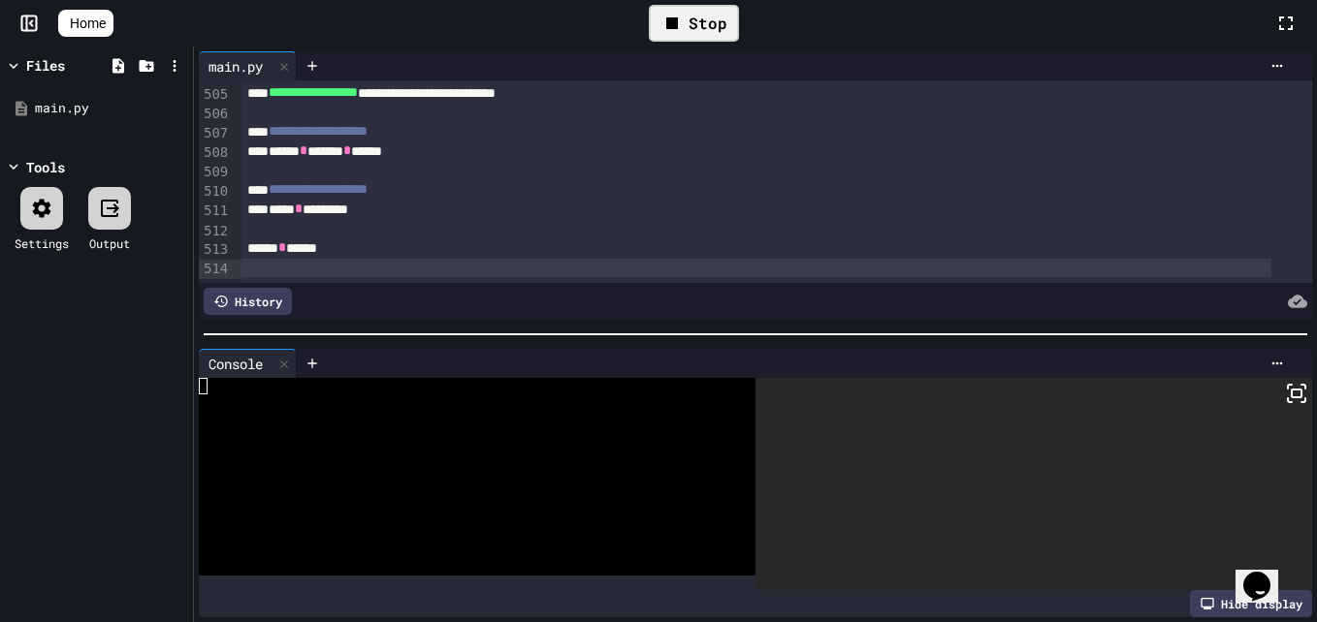
click at [1285, 384] on icon at bounding box center [1296, 393] width 23 height 23
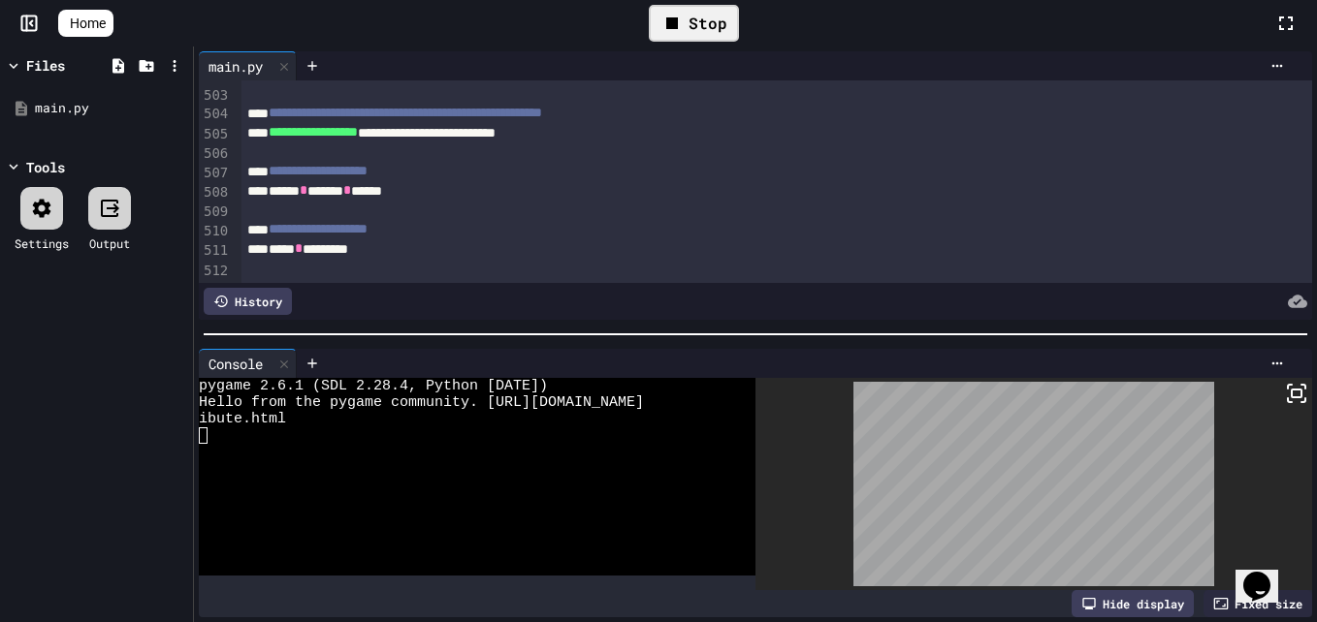
click at [684, 16] on icon at bounding box center [671, 23] width 23 height 23
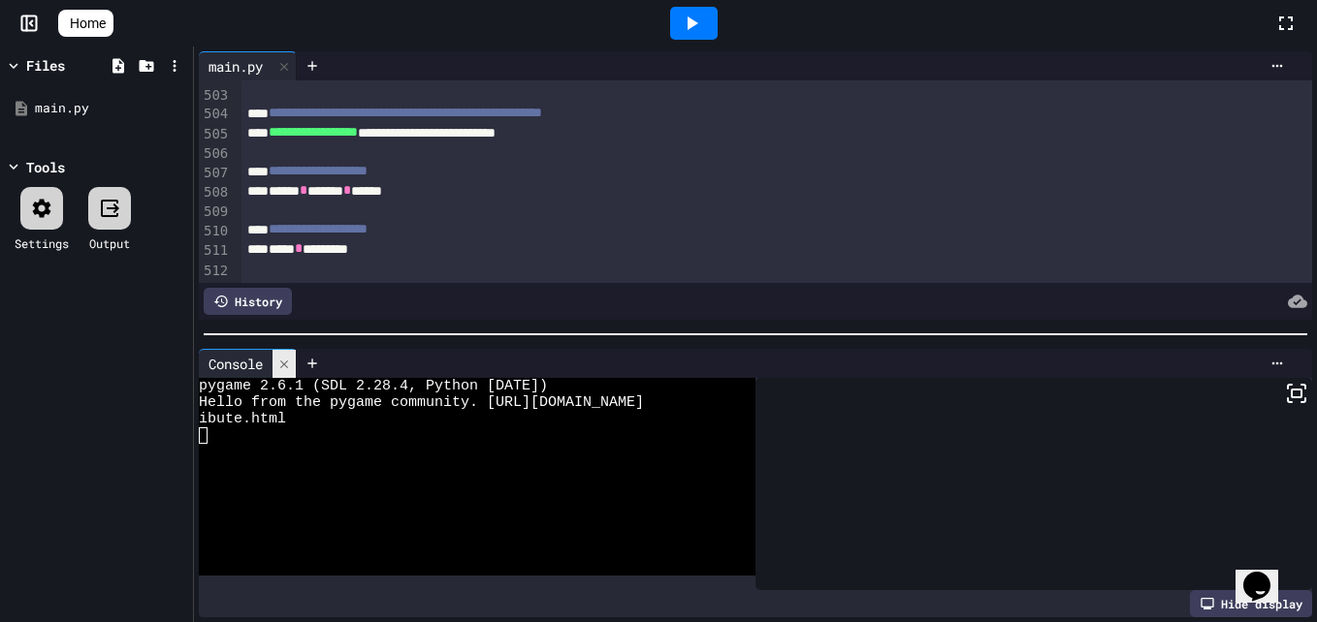
click at [277, 350] on div at bounding box center [283, 364] width 23 height 28
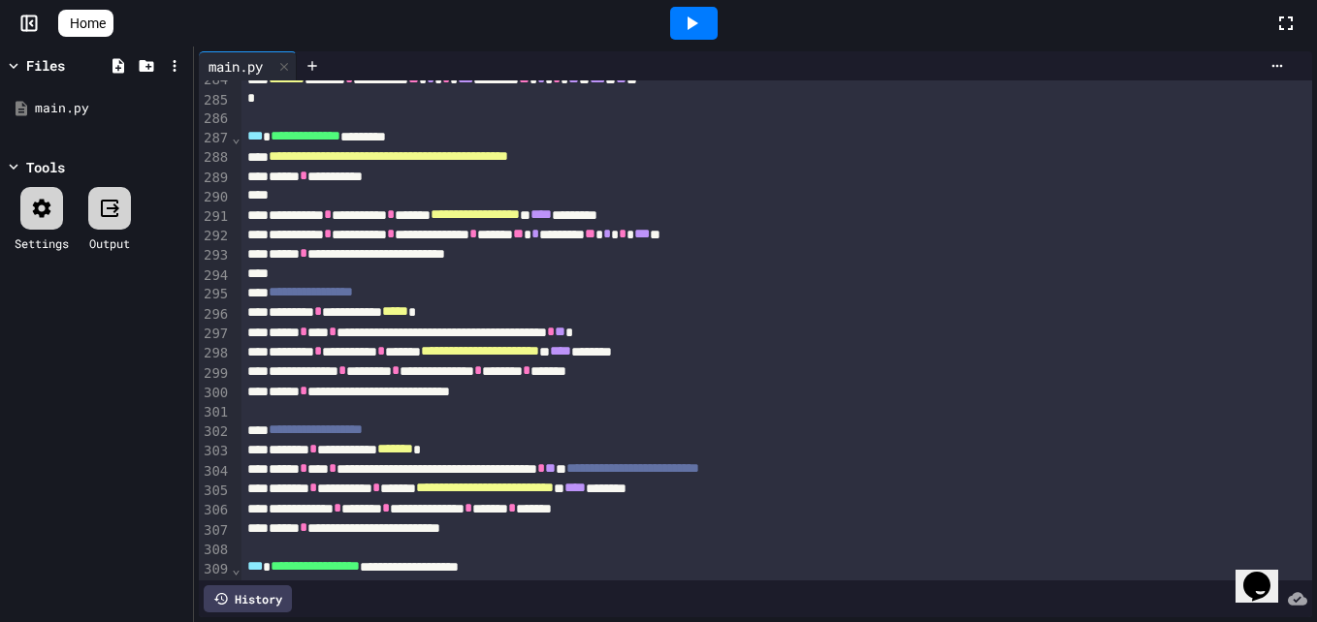
scroll to position [5405, 0]
click at [684, 496] on div "**********" at bounding box center [756, 487] width 1030 height 19
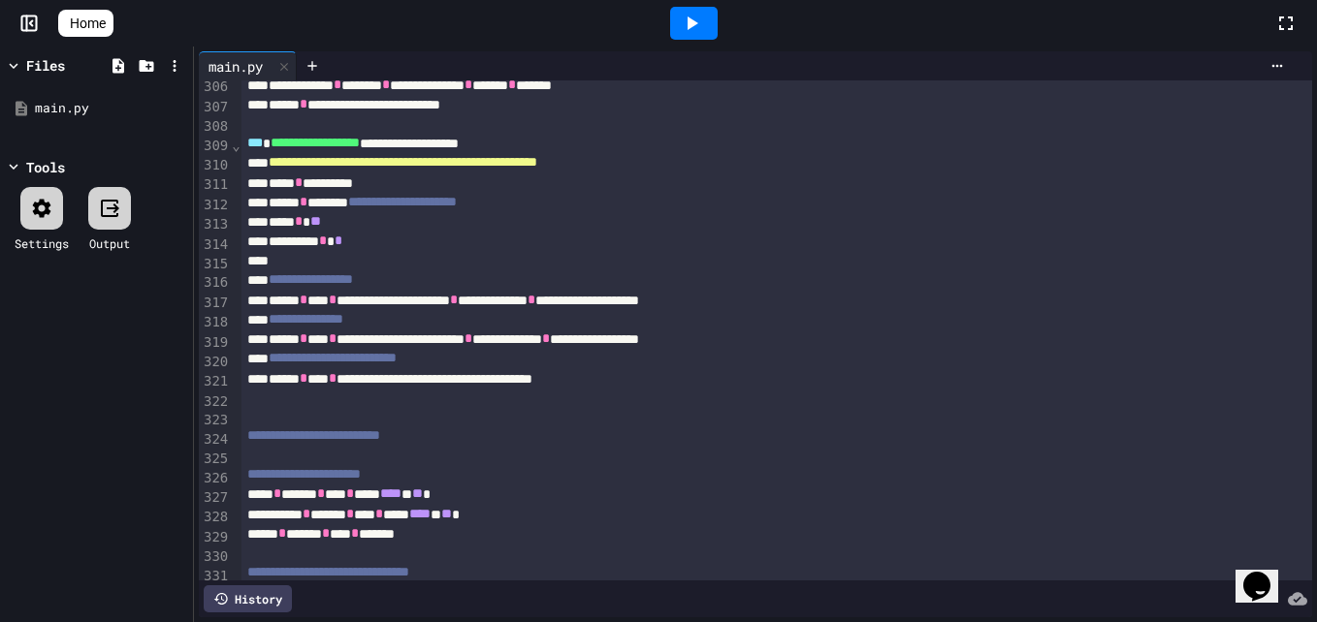
scroll to position [5832, 0]
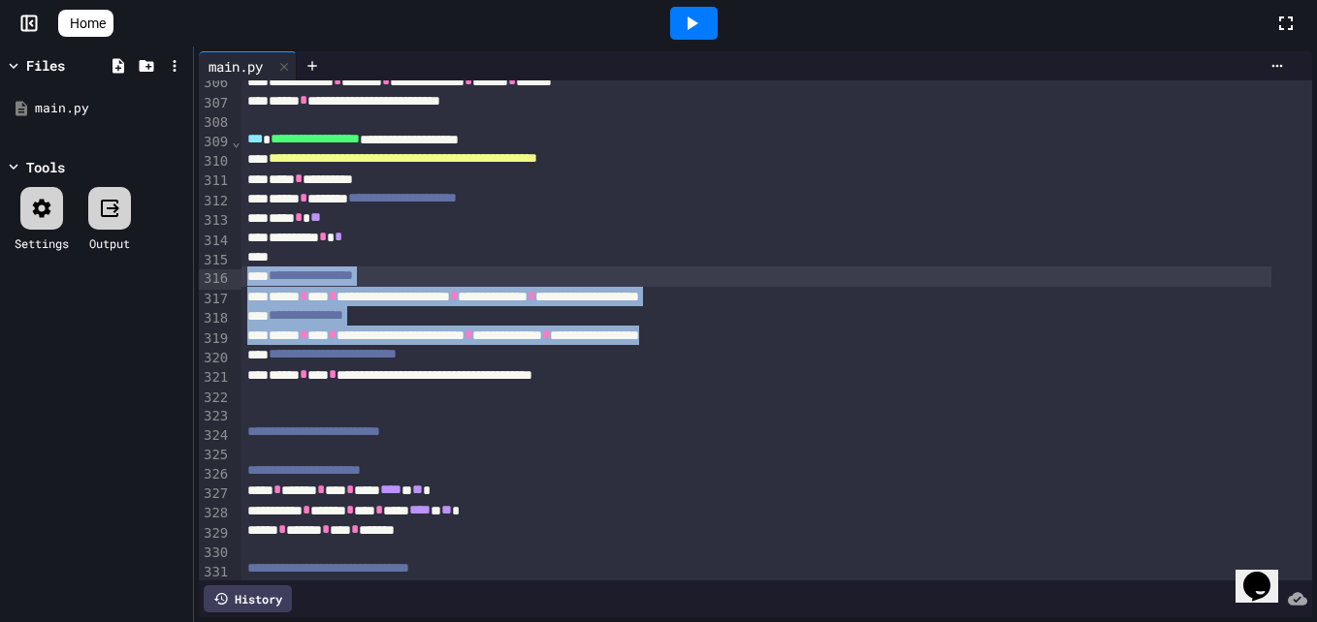
drag, startPoint x: 818, startPoint y: 340, endPoint x: 239, endPoint y: 279, distance: 583.0
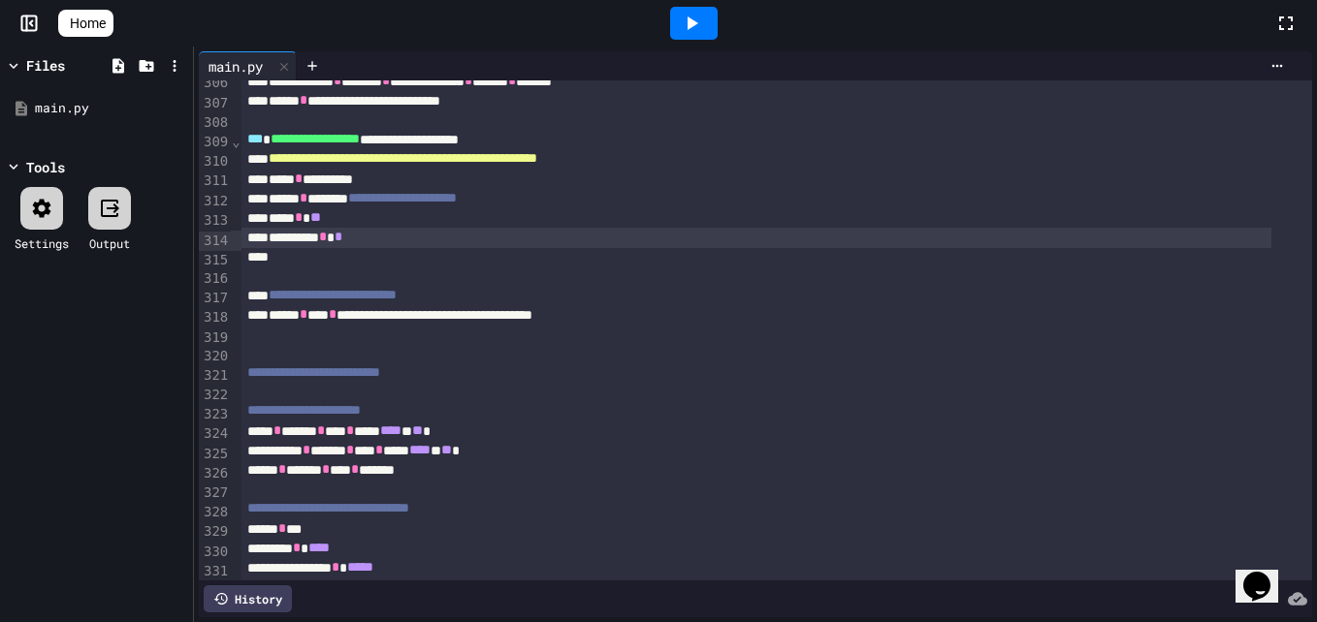
click at [399, 247] on div "********* * *" at bounding box center [756, 237] width 1030 height 19
click at [703, 23] on icon at bounding box center [691, 23] width 23 height 23
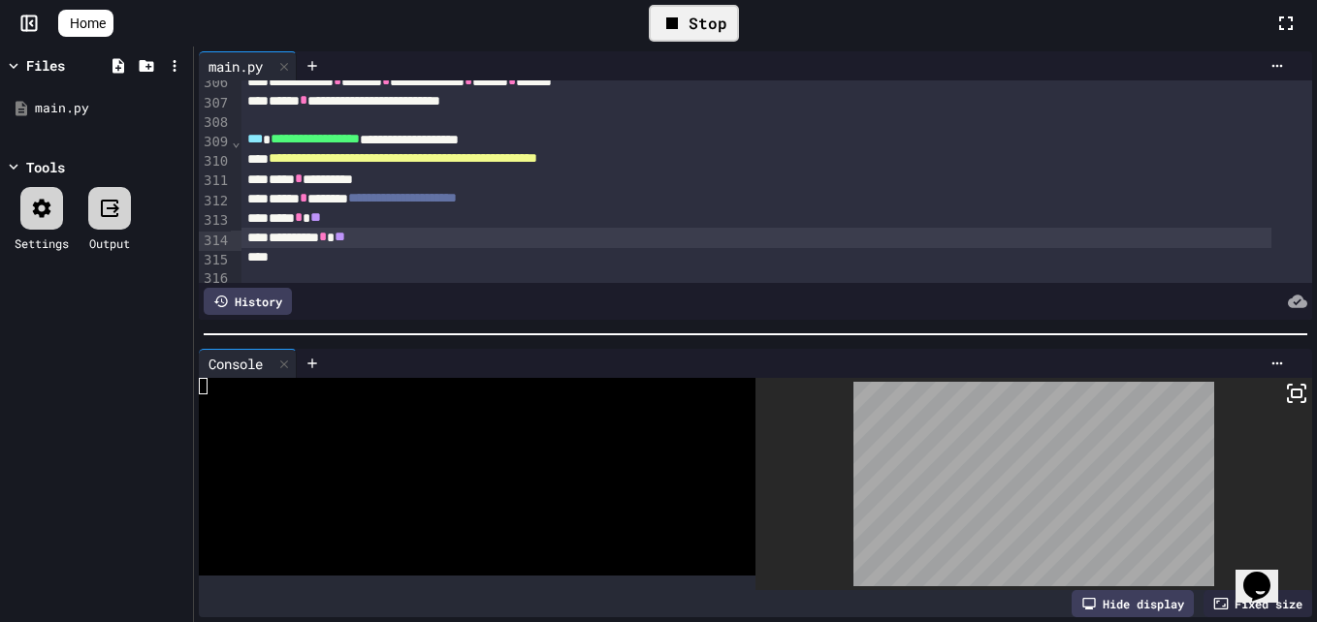
click at [1285, 394] on icon at bounding box center [1296, 393] width 23 height 23
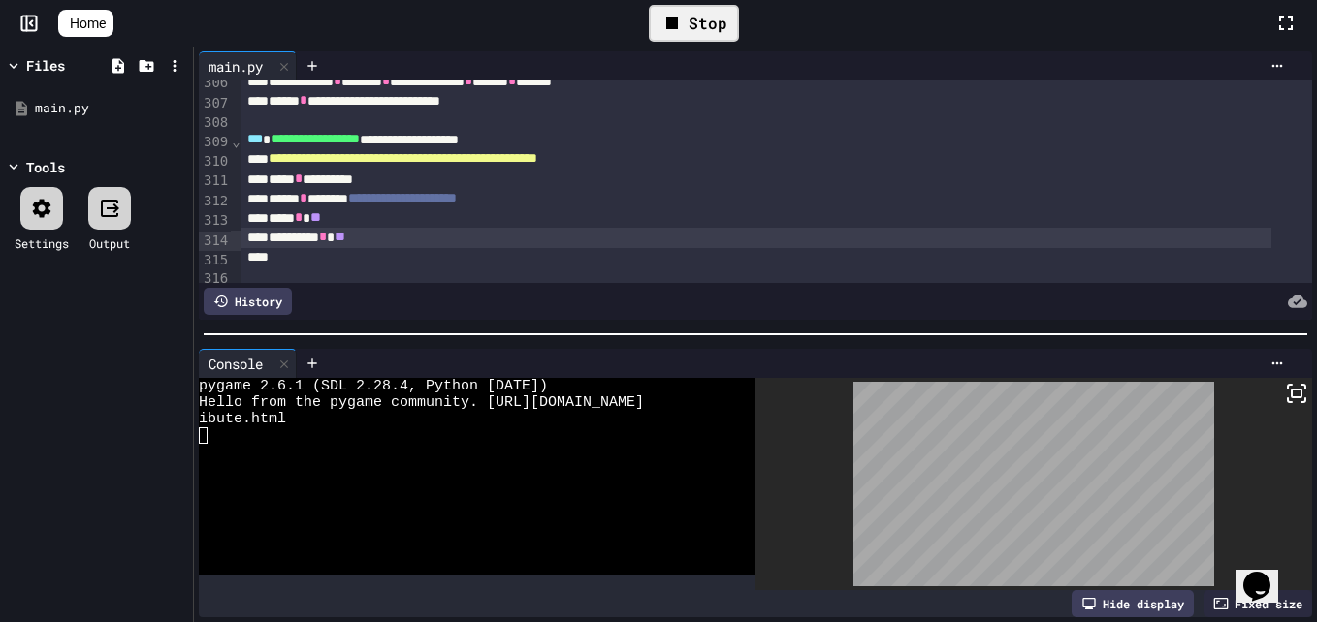
click at [698, 13] on div "Stop" at bounding box center [694, 23] width 90 height 37
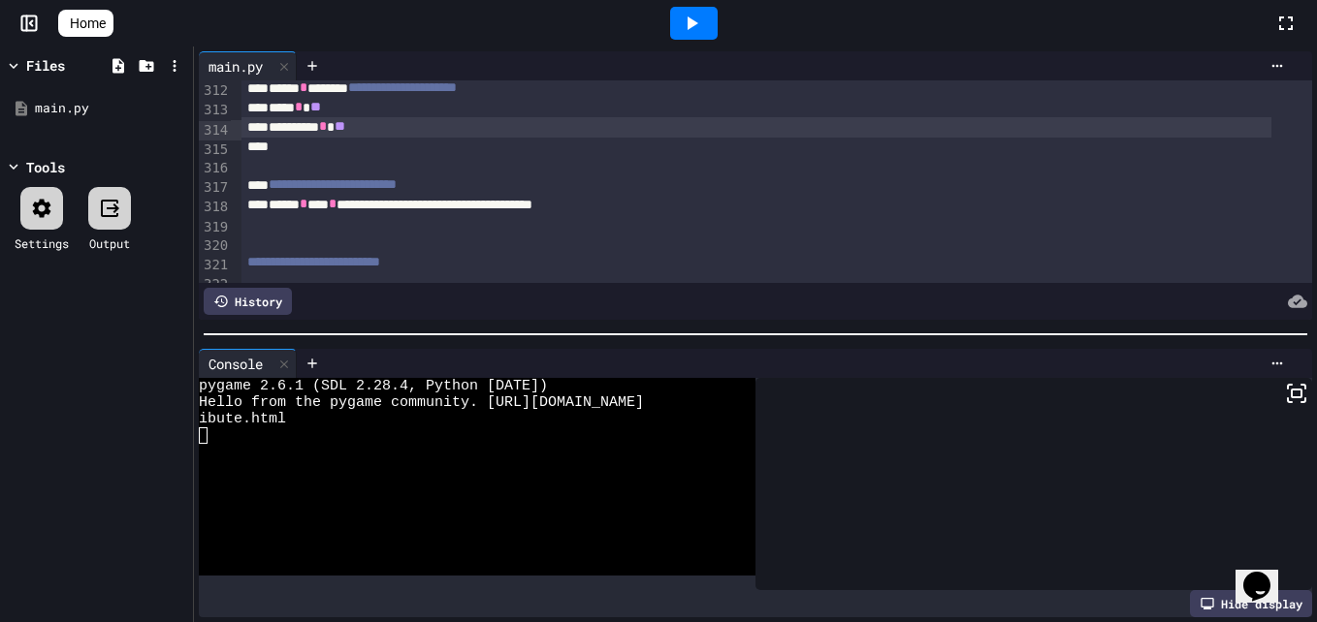
scroll to position [5944, 0]
click at [512, 203] on div "**********" at bounding box center [756, 203] width 1030 height 19
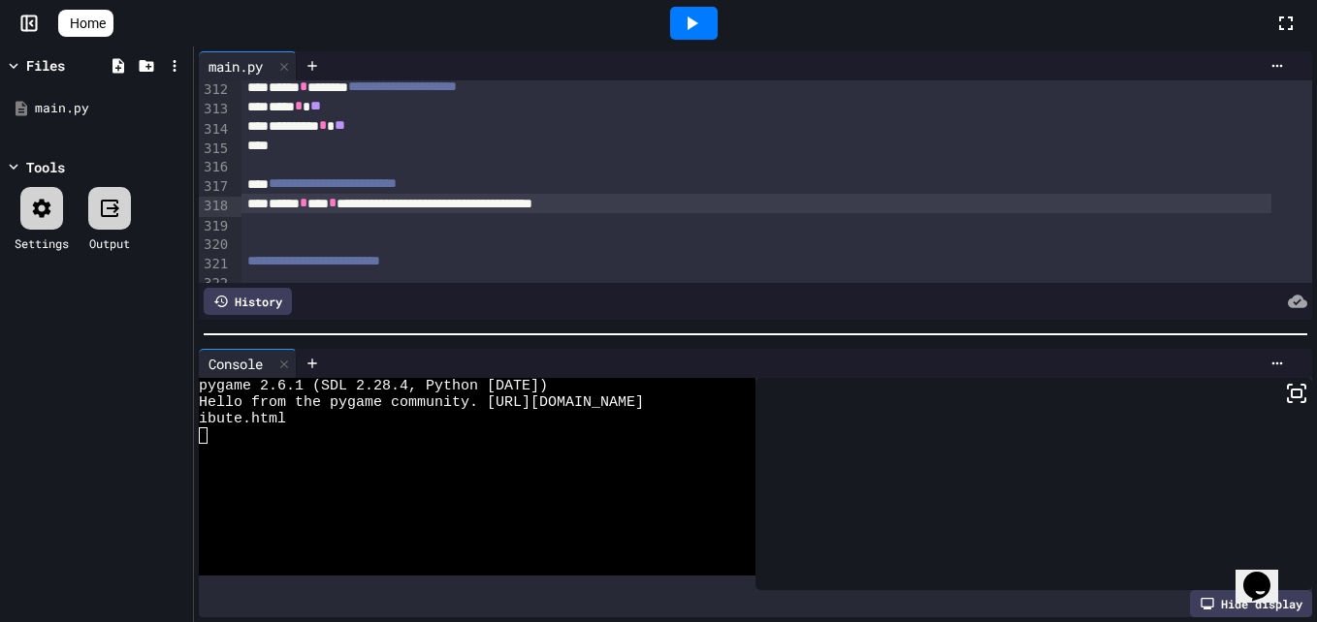
click at [708, 36] on div at bounding box center [694, 23] width 48 height 33
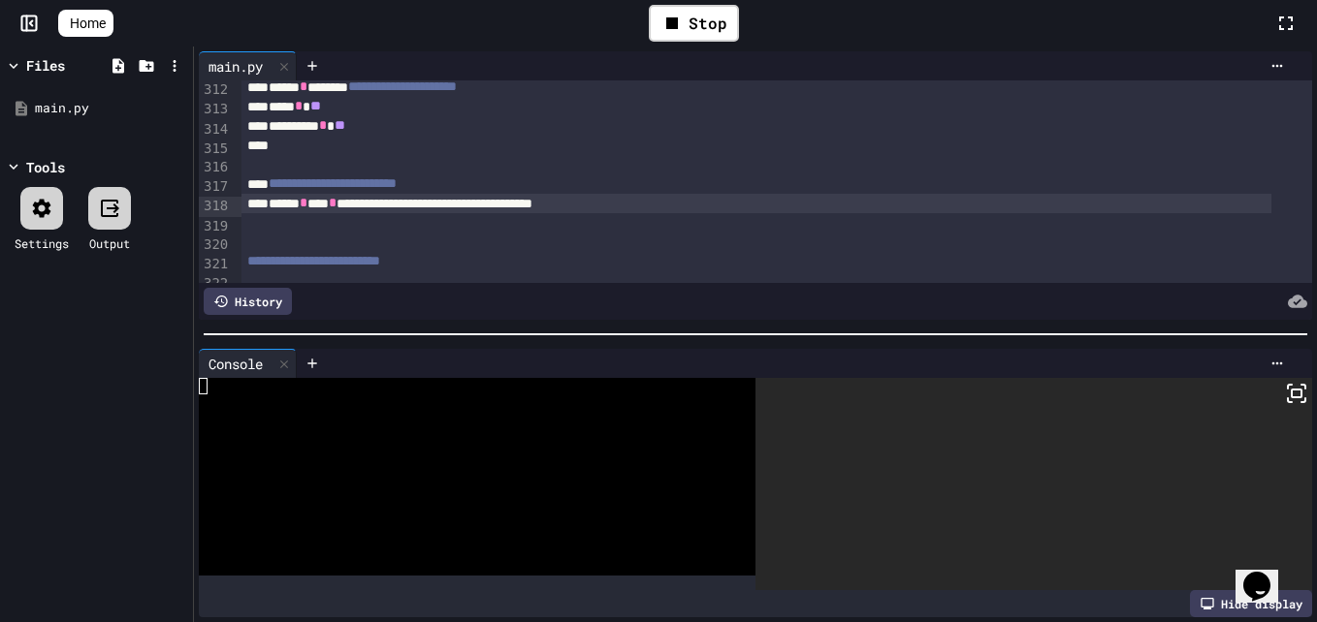
click at [1291, 390] on rect at bounding box center [1296, 394] width 10 height 8
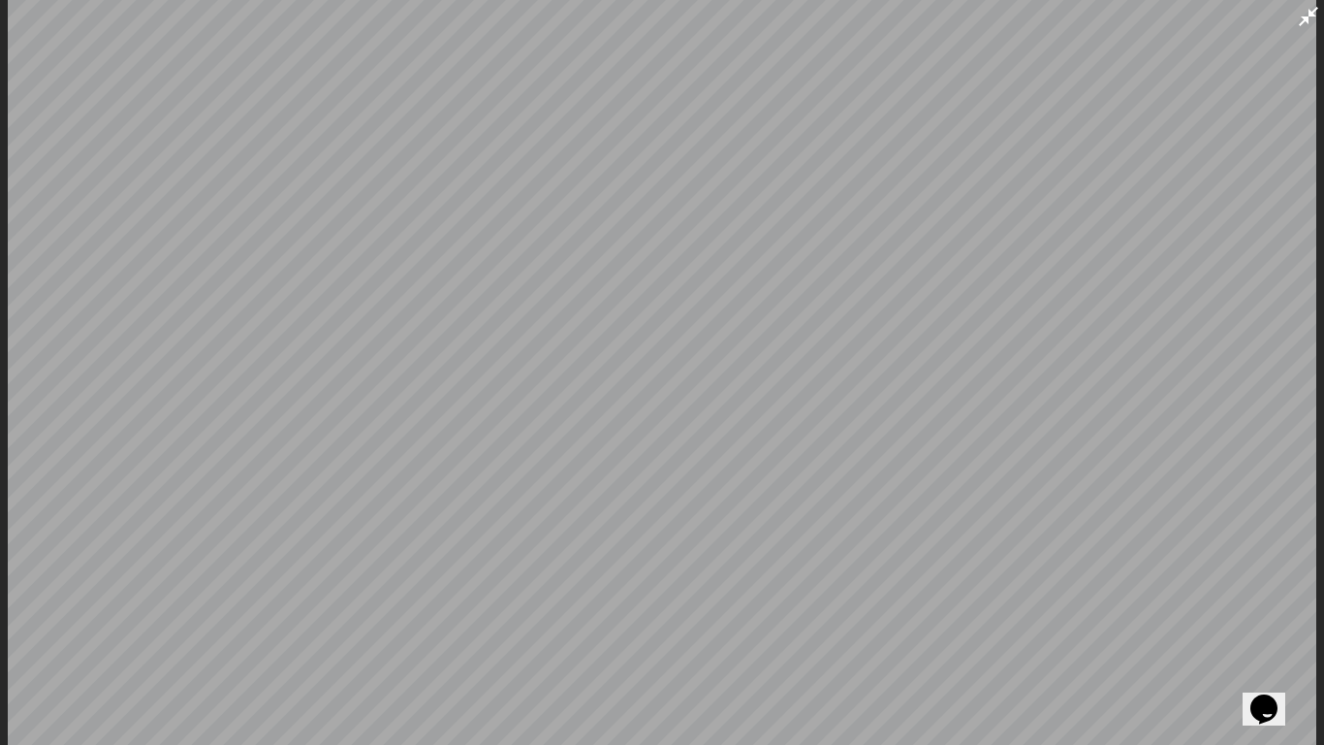
click at [0, 367] on div at bounding box center [662, 372] width 1324 height 745
click at [1316, 384] on div at bounding box center [662, 372] width 1324 height 745
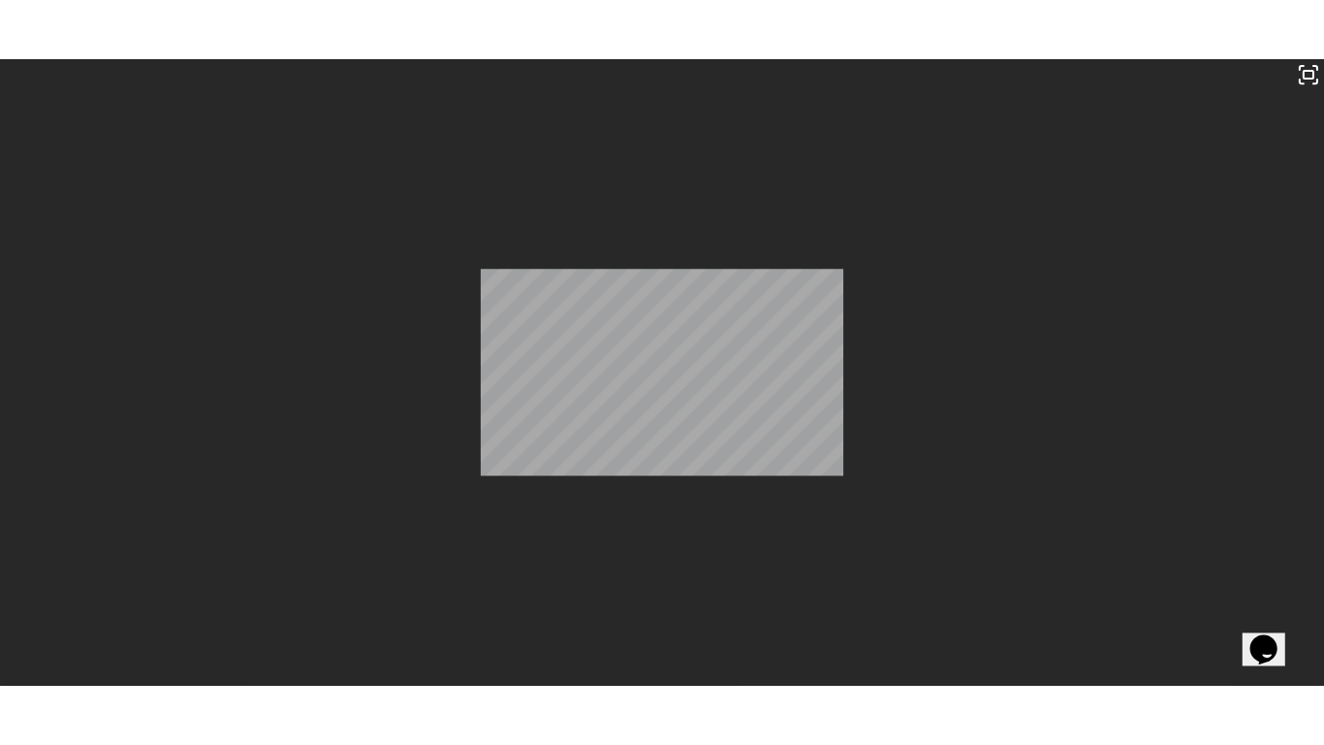
scroll to position [16, 0]
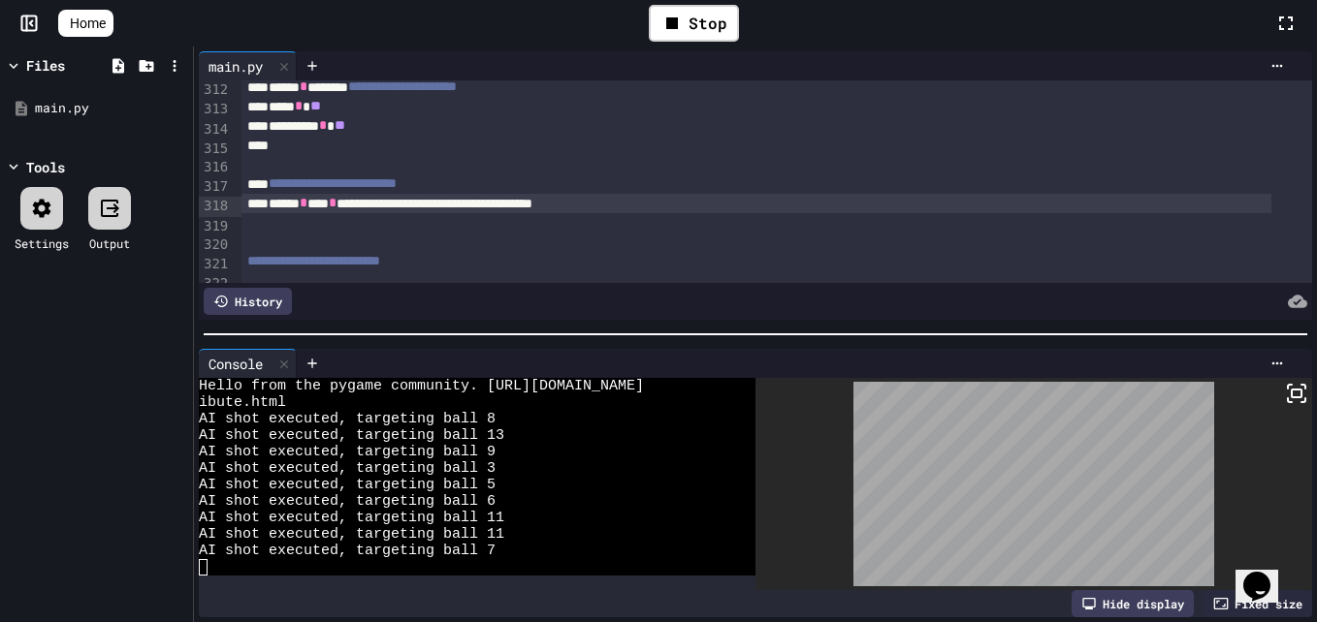
click at [1291, 390] on rect at bounding box center [1296, 394] width 10 height 8
click at [704, 29] on div "Stop" at bounding box center [694, 23] width 90 height 37
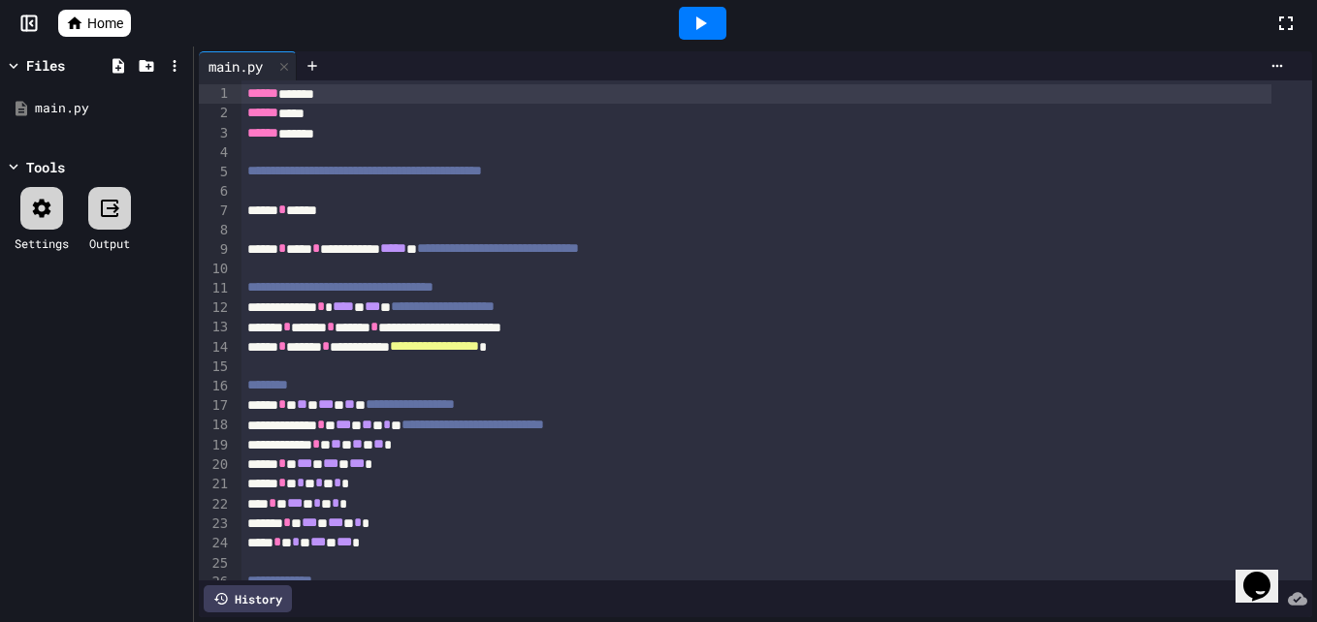
click at [706, 31] on icon at bounding box center [699, 23] width 23 height 23
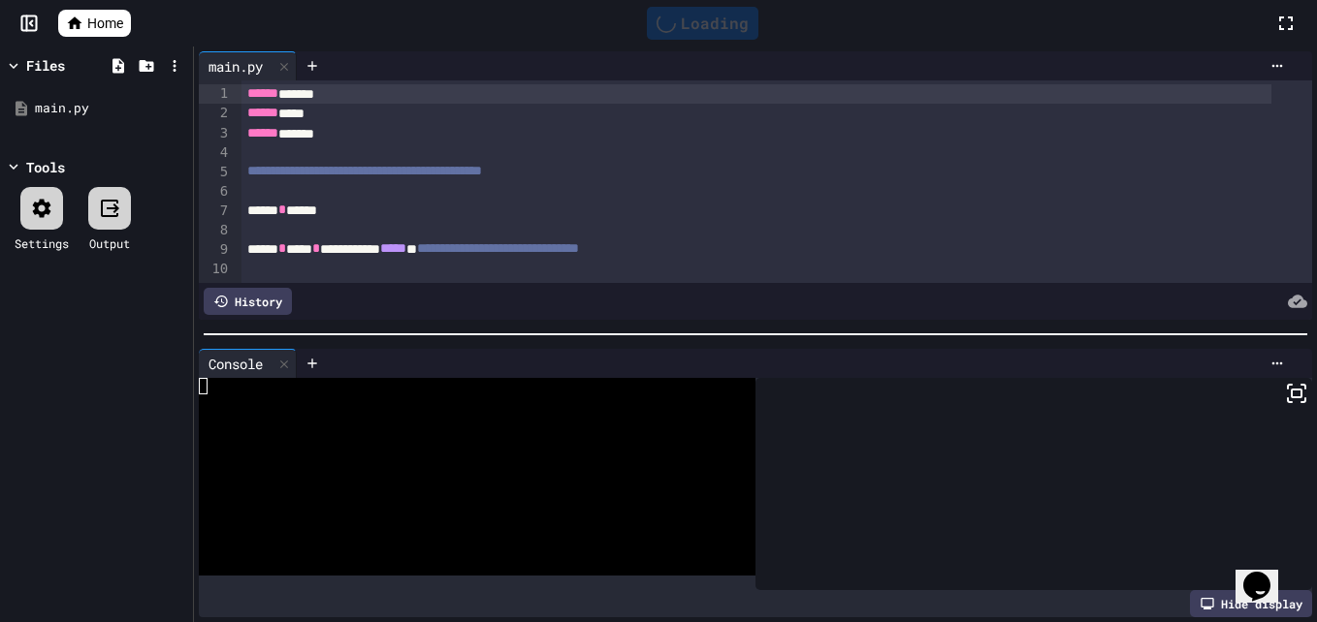
click at [1291, 391] on rect at bounding box center [1296, 394] width 10 height 8
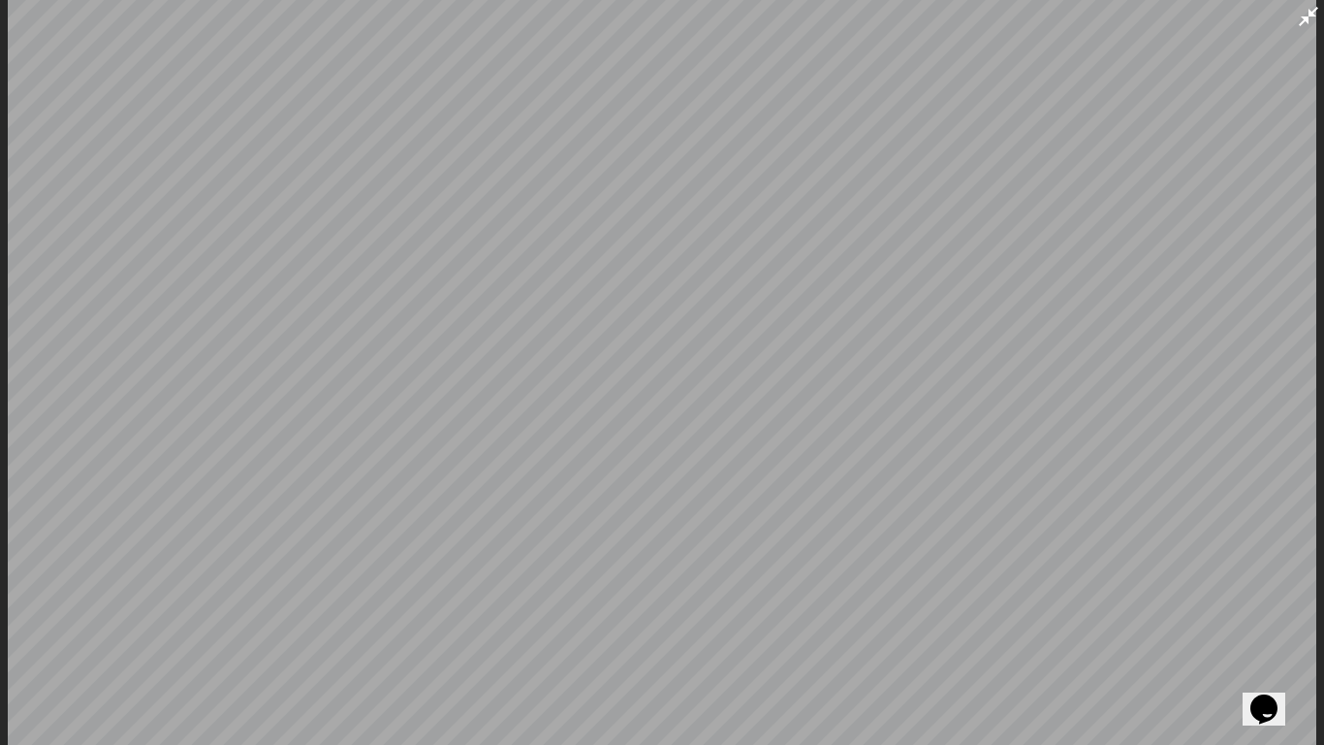
click at [6, 370] on div at bounding box center [662, 372] width 1324 height 745
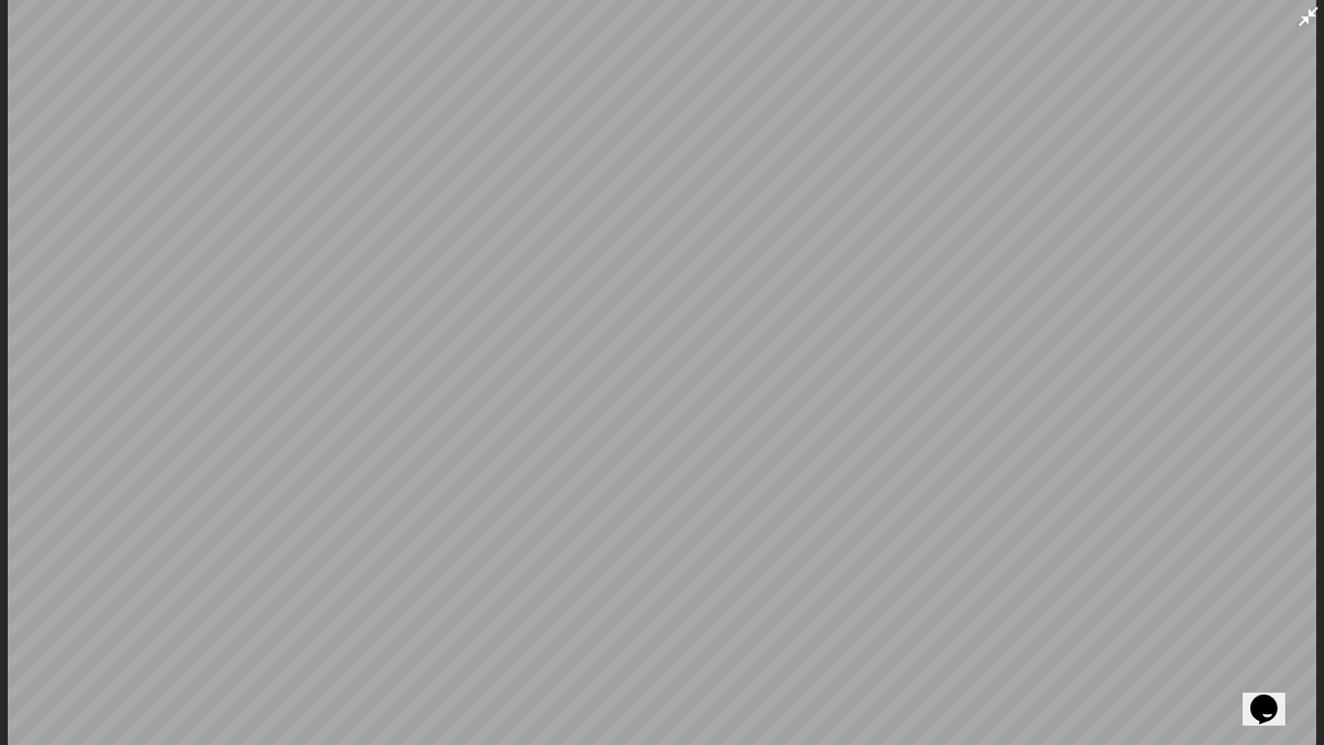
click at [6, 370] on div at bounding box center [662, 372] width 1324 height 745
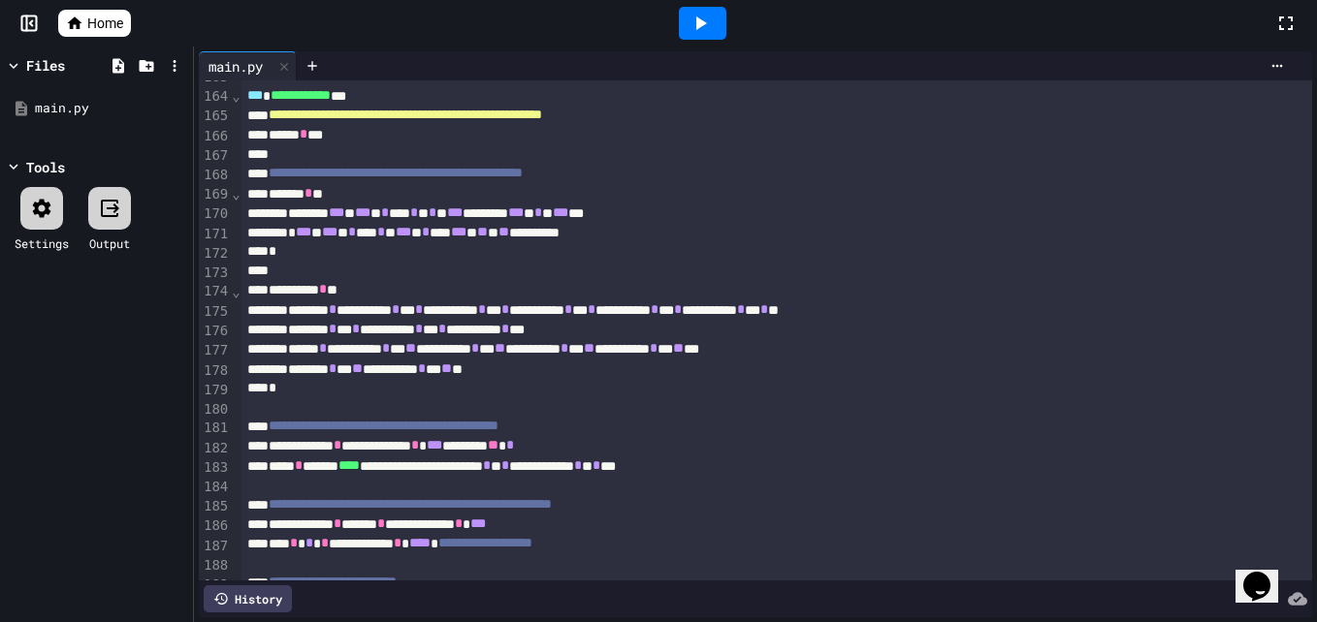
scroll to position [3189, 0]
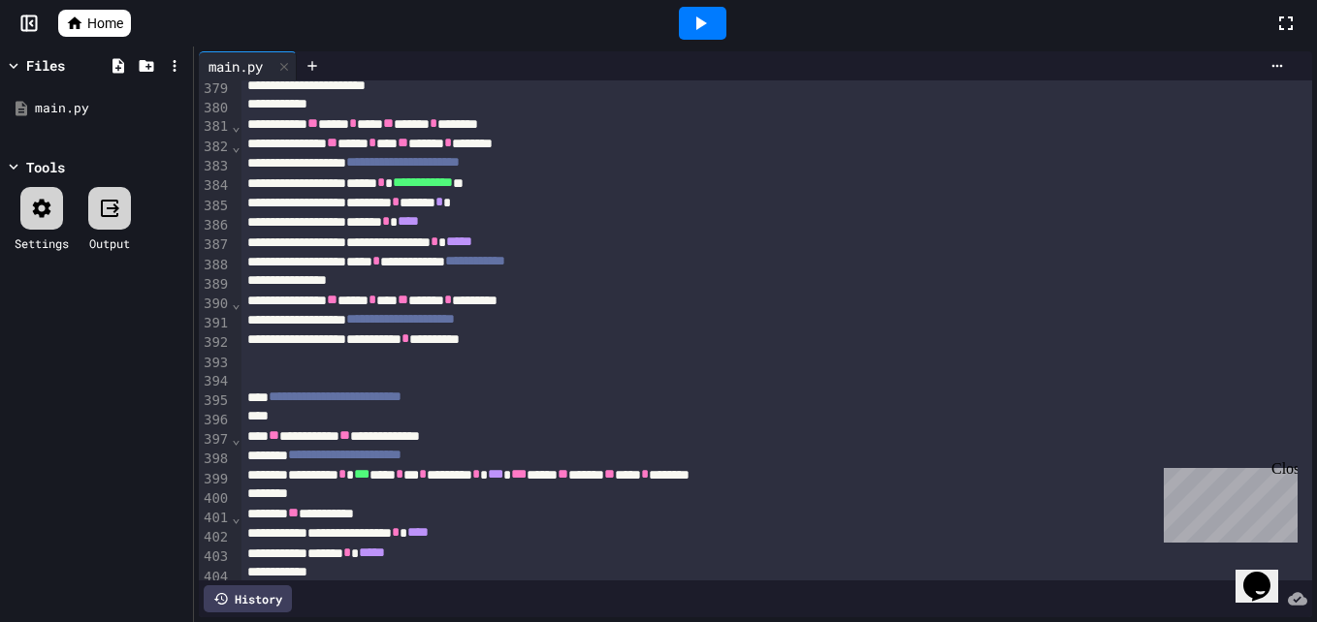
scroll to position [7411, 0]
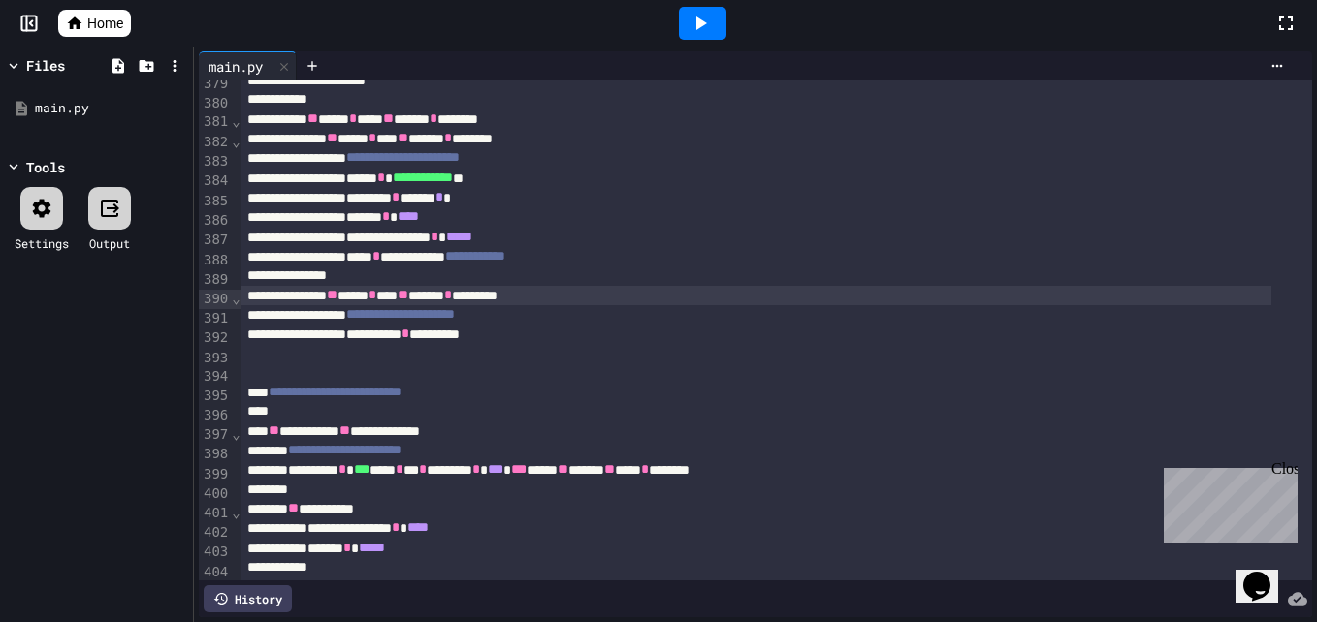
click at [593, 299] on div "** ***** * *** ** ****** * *********" at bounding box center [756, 295] width 1030 height 19
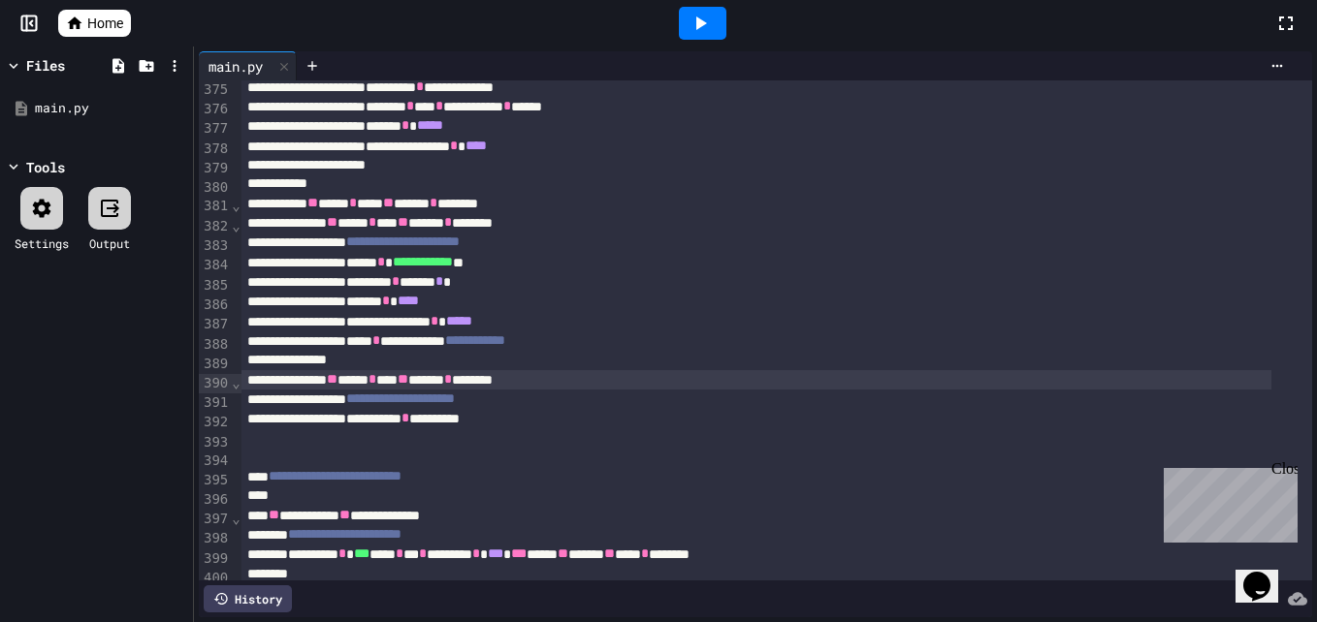
scroll to position [7305, 0]
